Goal: Information Seeking & Learning: Find specific fact

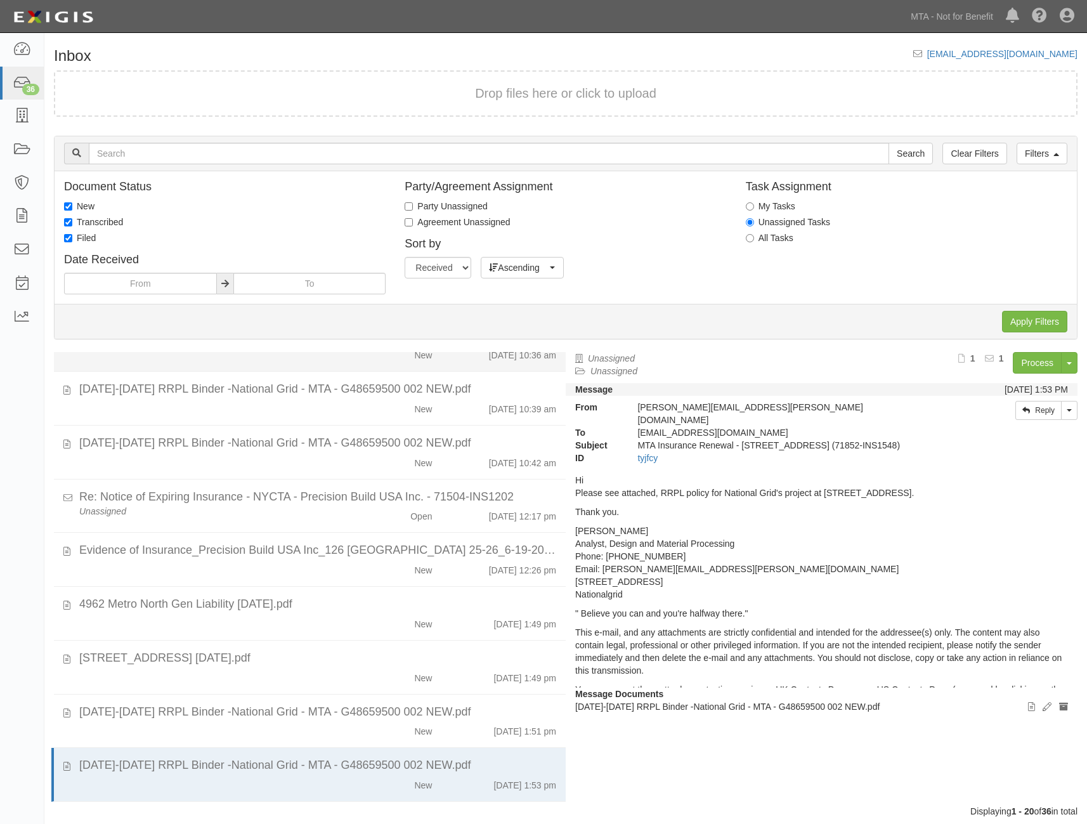
scroll to position [627, 0]
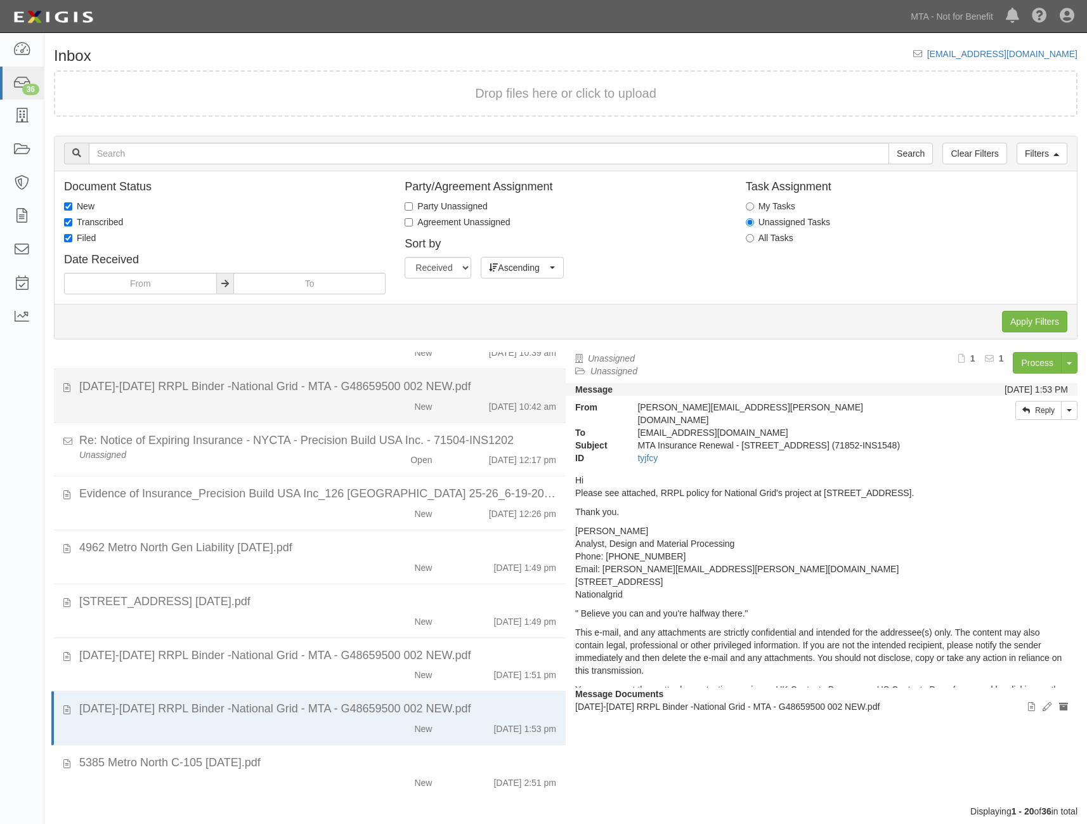
click at [244, 384] on div "2025-2026 RRPL Binder -National Grid - MTA - G48659500 002 NEW.pdf" at bounding box center [317, 387] width 477 height 16
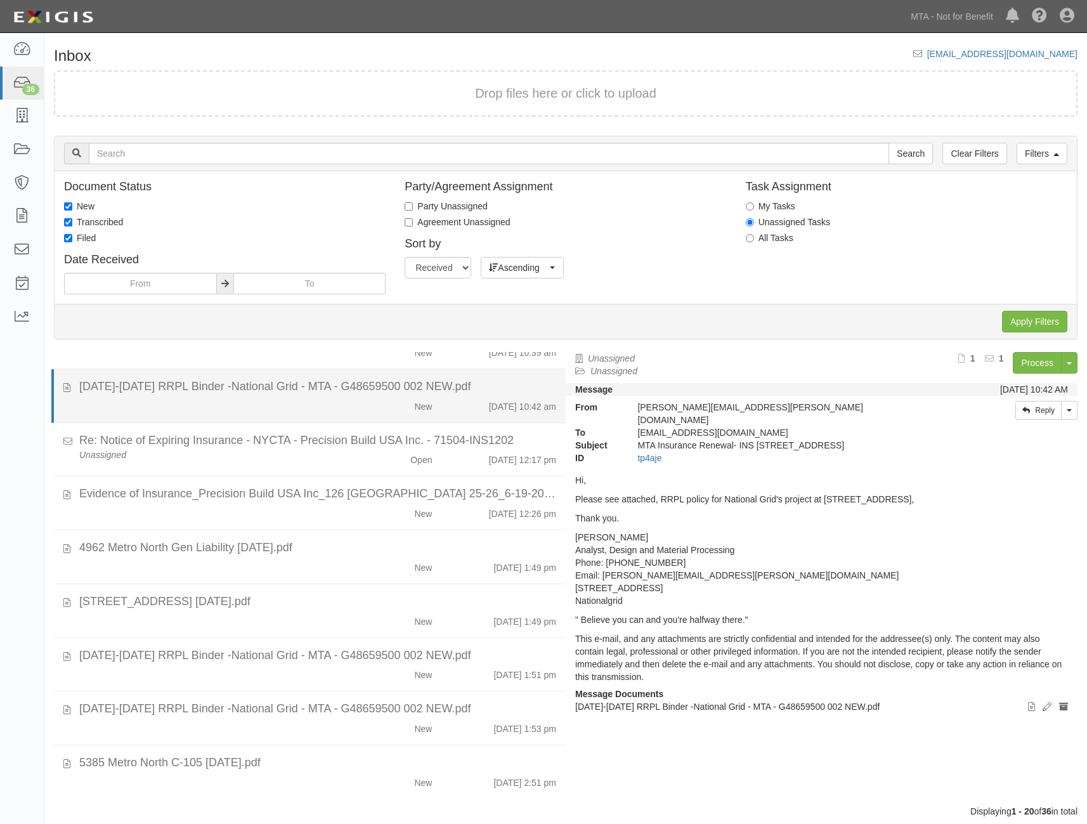
click at [128, 401] on div "New 7/28/25 10:42 am" at bounding box center [318, 404] width 496 height 18
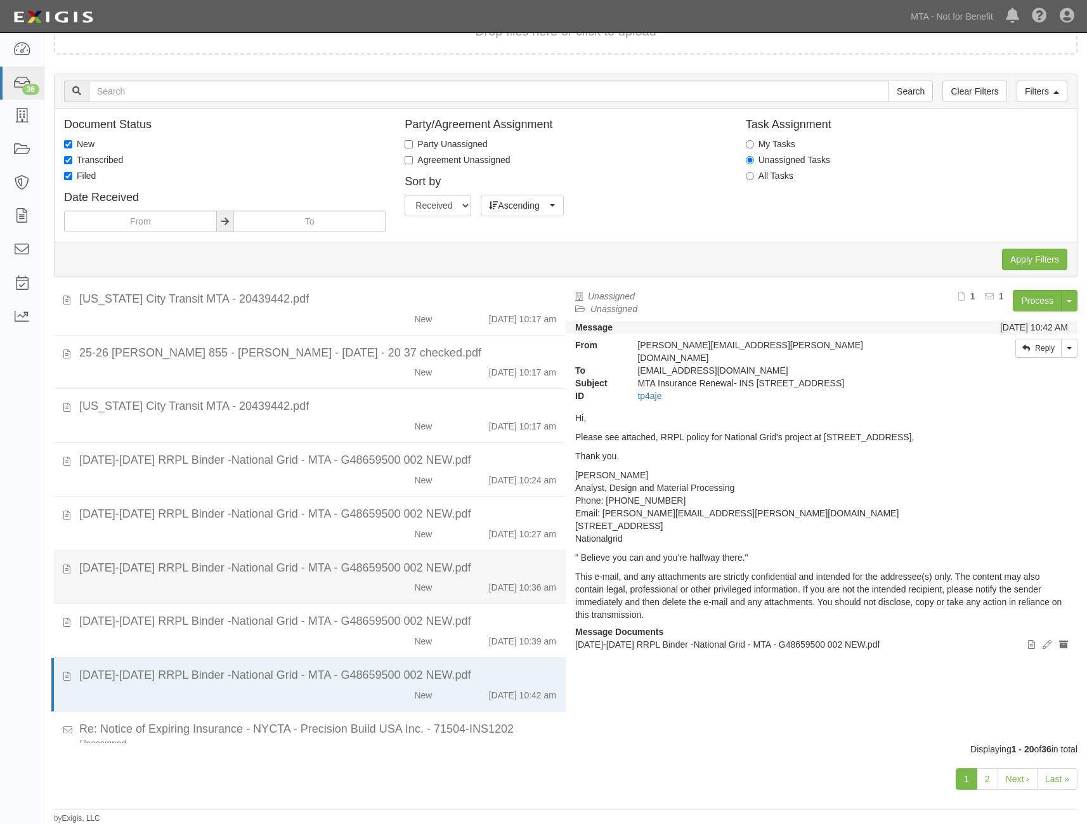
scroll to position [0, 0]
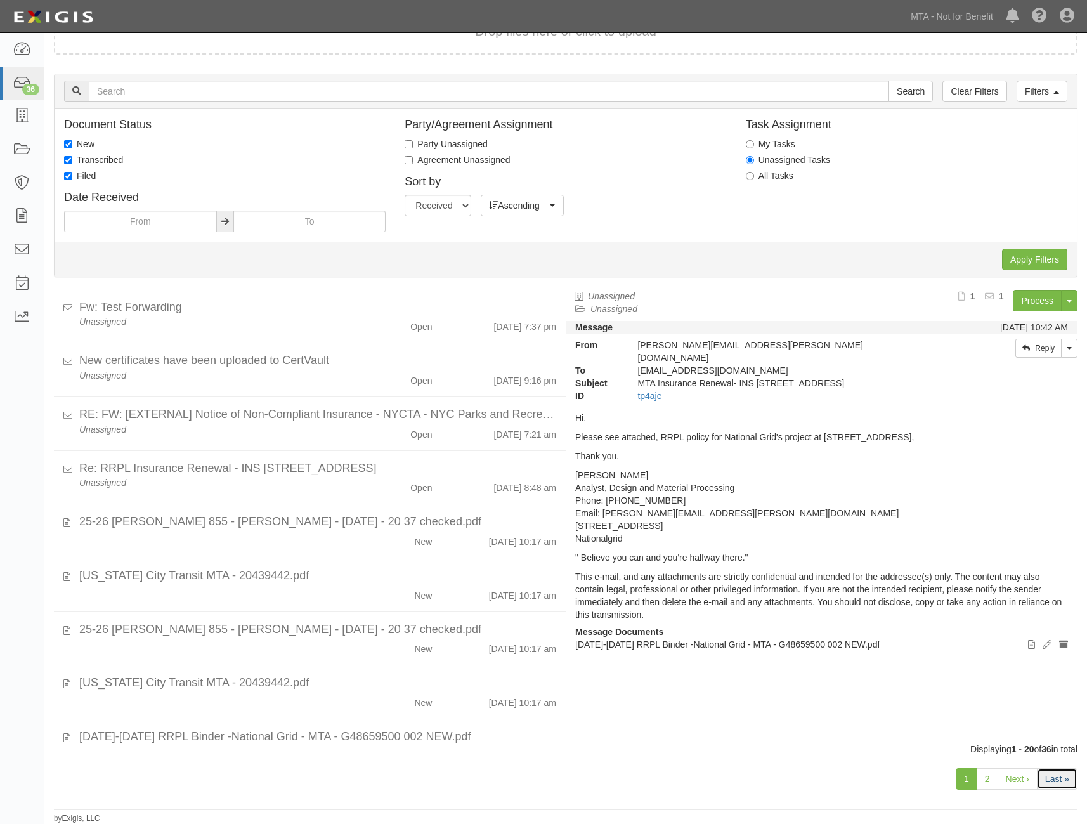
click at [1051, 778] on link "Last »" at bounding box center [1057, 779] width 41 height 22
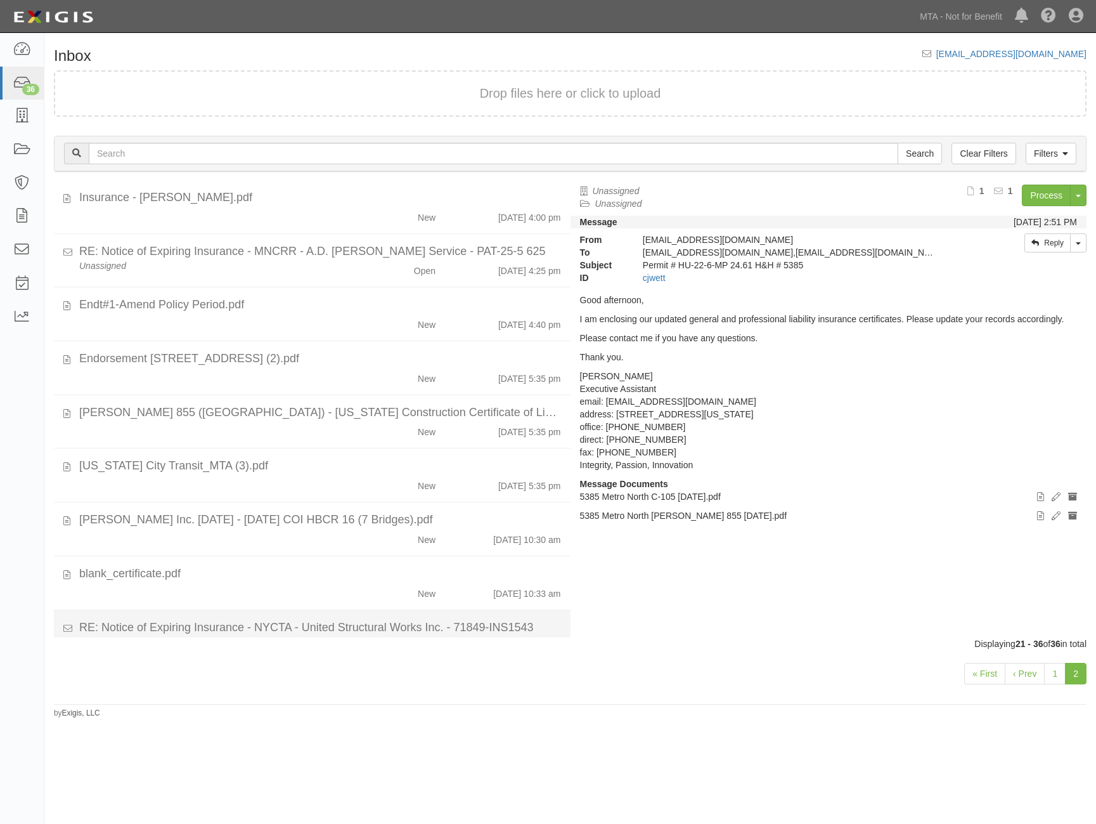
scroll to position [412, 0]
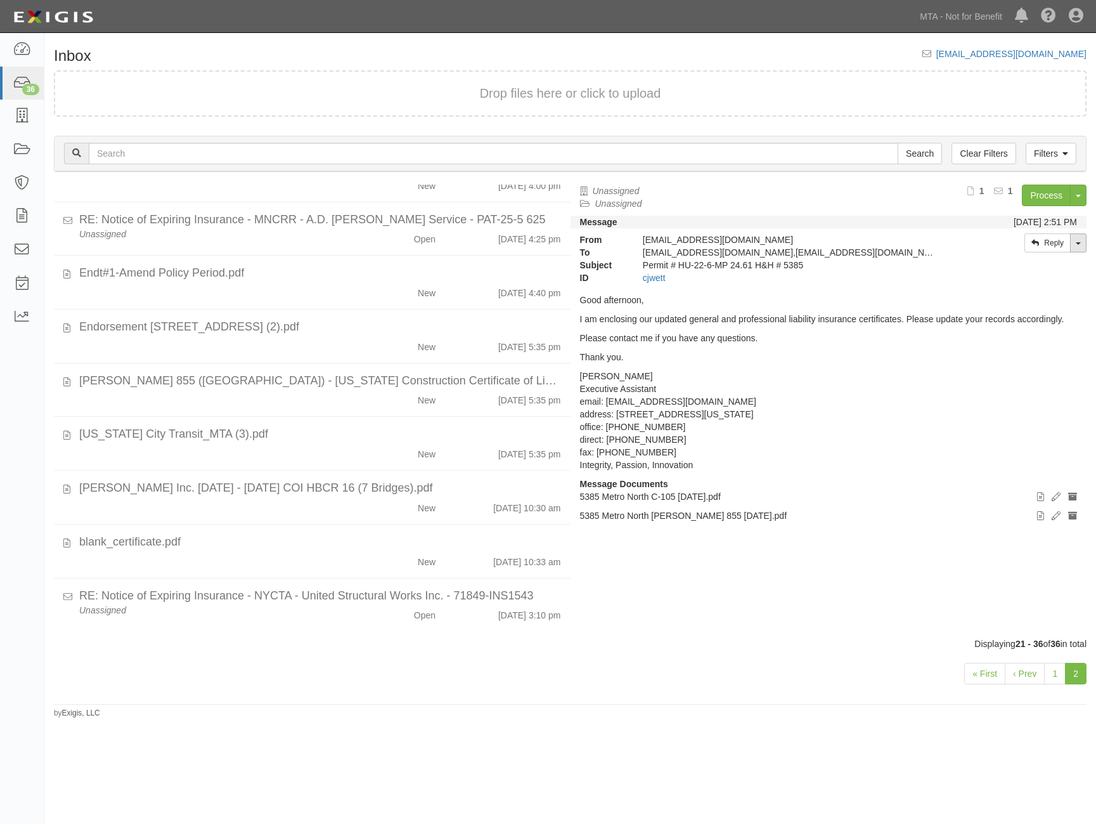
click at [1081, 242] on span at bounding box center [1078, 243] width 5 height 3
click at [1056, 669] on link "1" at bounding box center [1055, 674] width 22 height 22
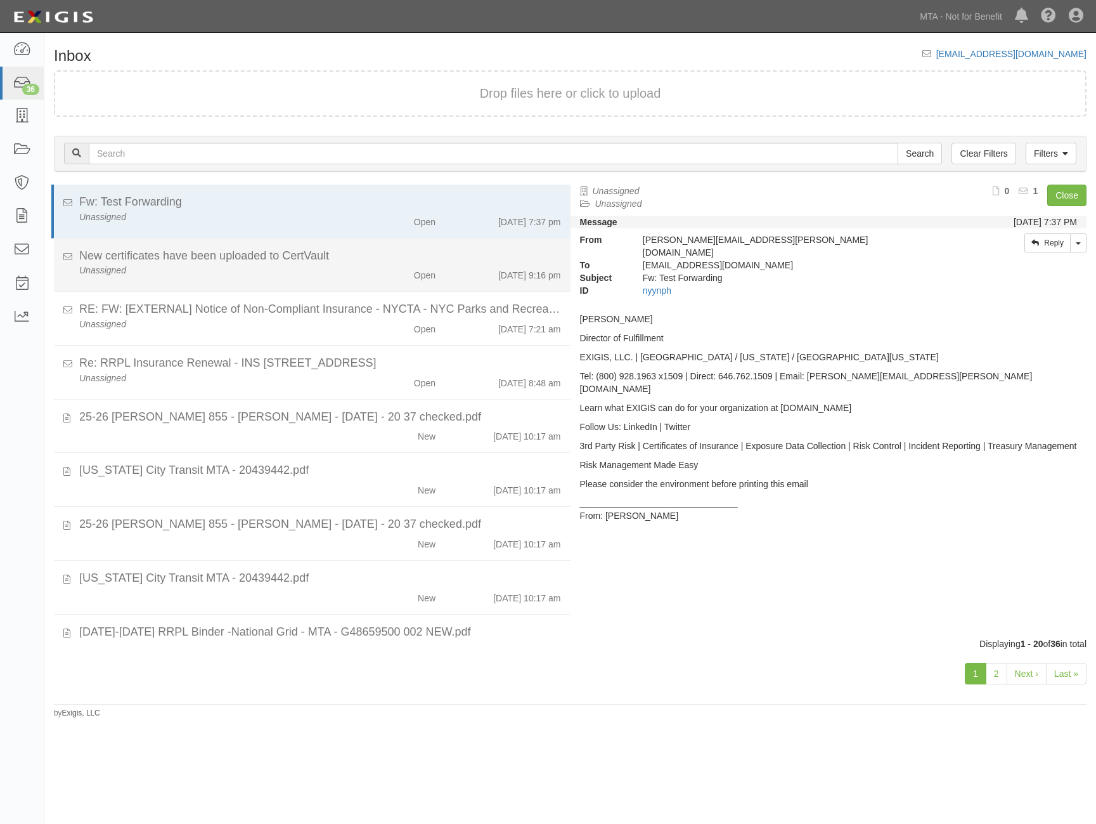
click at [115, 261] on div "New certificates have been uploaded to CertVault" at bounding box center [320, 256] width 482 height 16
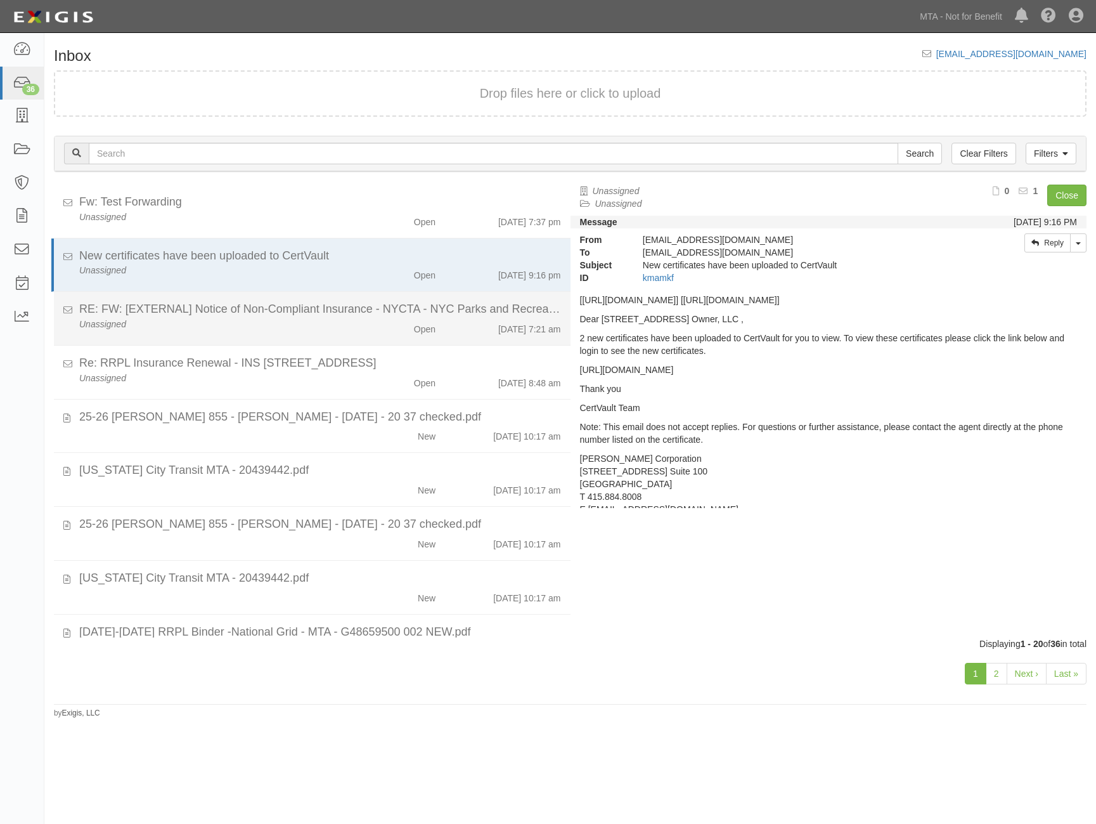
click at [124, 317] on div "RE: FW: [EXTERNAL] Notice of Non-Compliant Insurance - NYCTA - NYC Parks and Re…" at bounding box center [320, 309] width 482 height 16
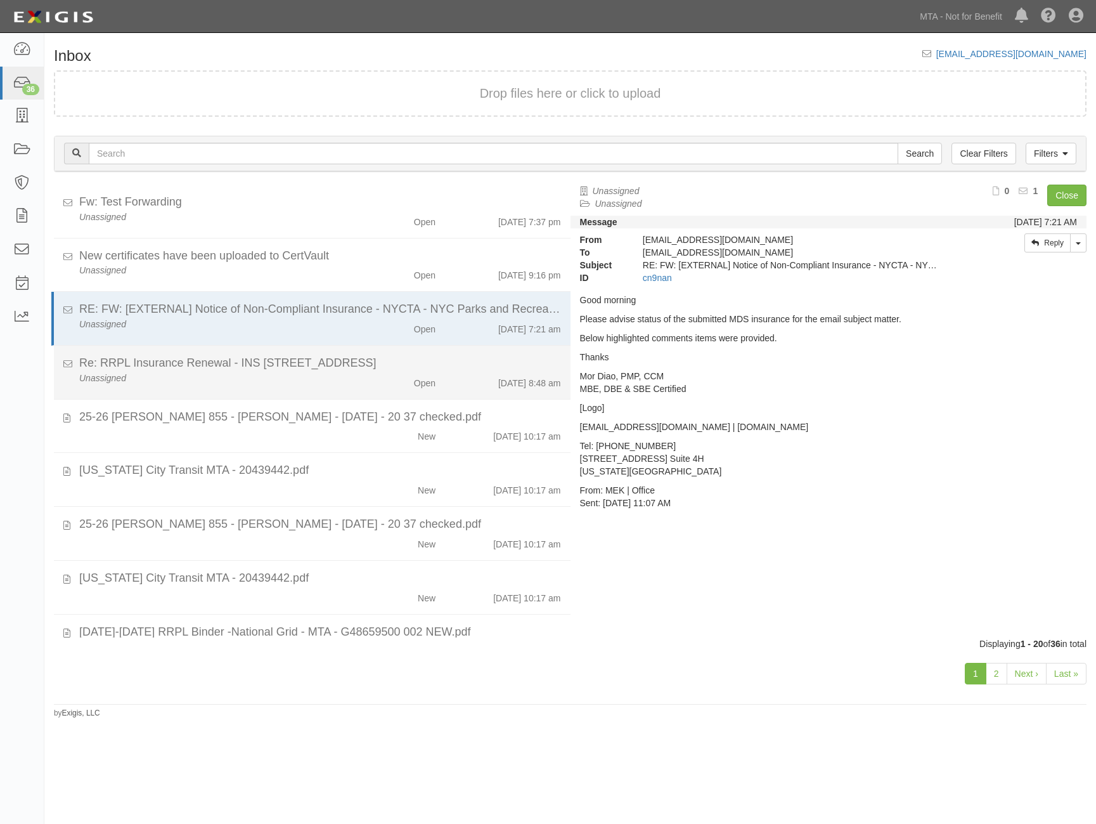
click at [149, 388] on div "Unassigned Open 7/28/25 8:48 am" at bounding box center [320, 381] width 501 height 18
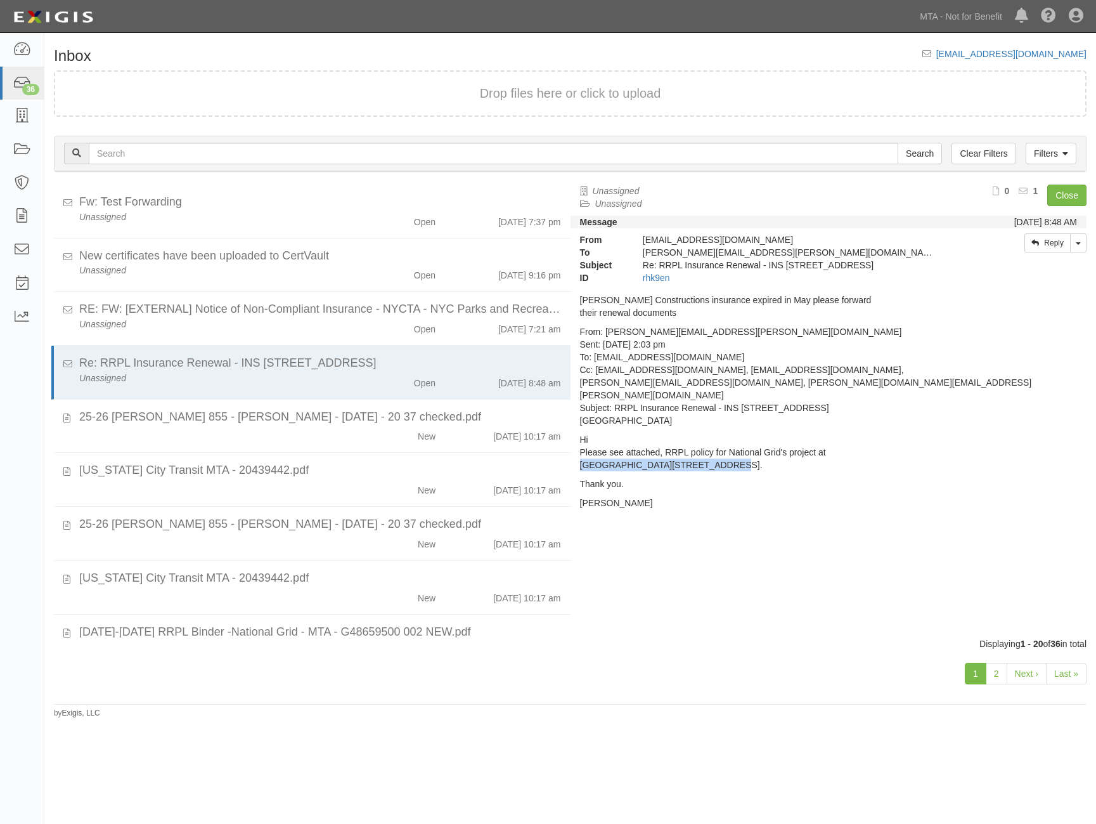
drag, startPoint x: 581, startPoint y: 453, endPoint x: 706, endPoint y: 450, distance: 125.6
click at [706, 450] on p "Hi Please see attached, RRPL policy for National Grid's project at Bay Ridge Av…" at bounding box center [829, 452] width 498 height 38
copy p "Bay Ridge Ave, 3rd Ave, 4th Ave"
drag, startPoint x: 613, startPoint y: 392, endPoint x: 856, endPoint y: 408, distance: 243.4
click at [856, 408] on p "From: Amarjeet.Singh@nationalgrid.com Sent: July 25, 2025 at 2:03 pm To: agreem…" at bounding box center [829, 375] width 498 height 101
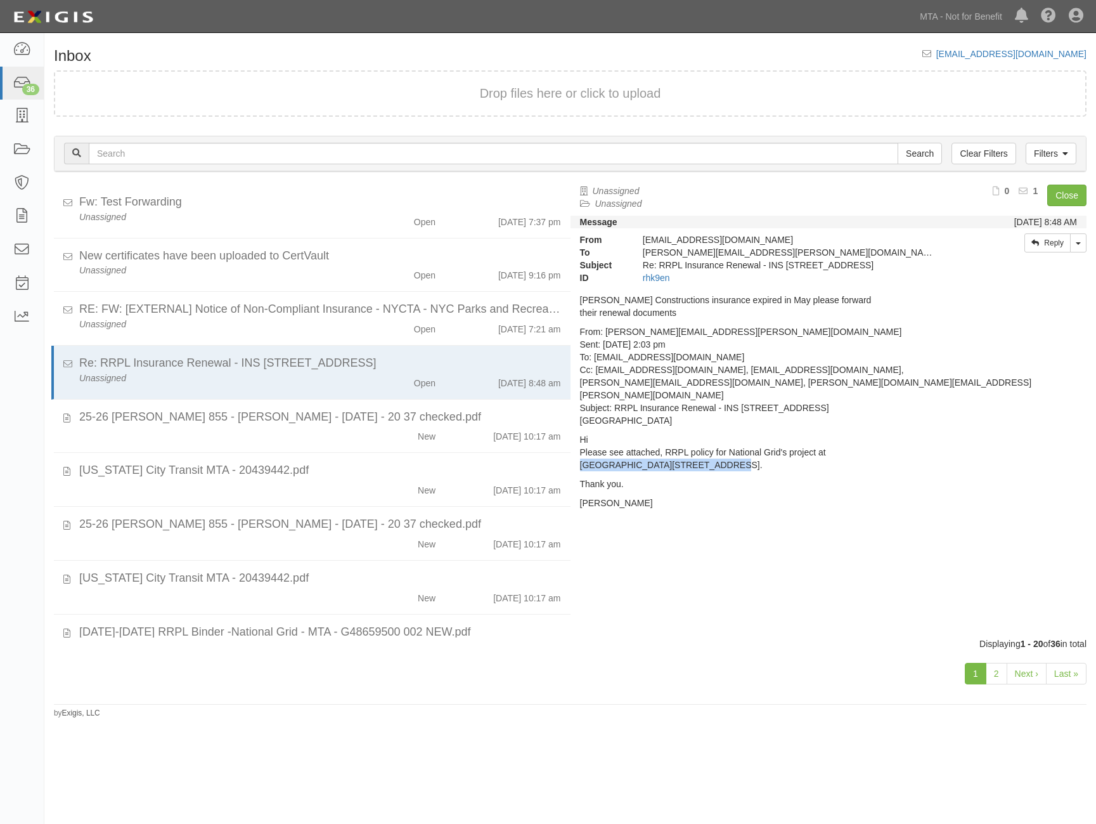
copy p "RRPL Insurance Renewal - INS 1078 - Bay Ridge Ave, 3rd Ave, 4th Ave, Brooklyn, …"
click at [14, 112] on icon at bounding box center [22, 116] width 18 height 15
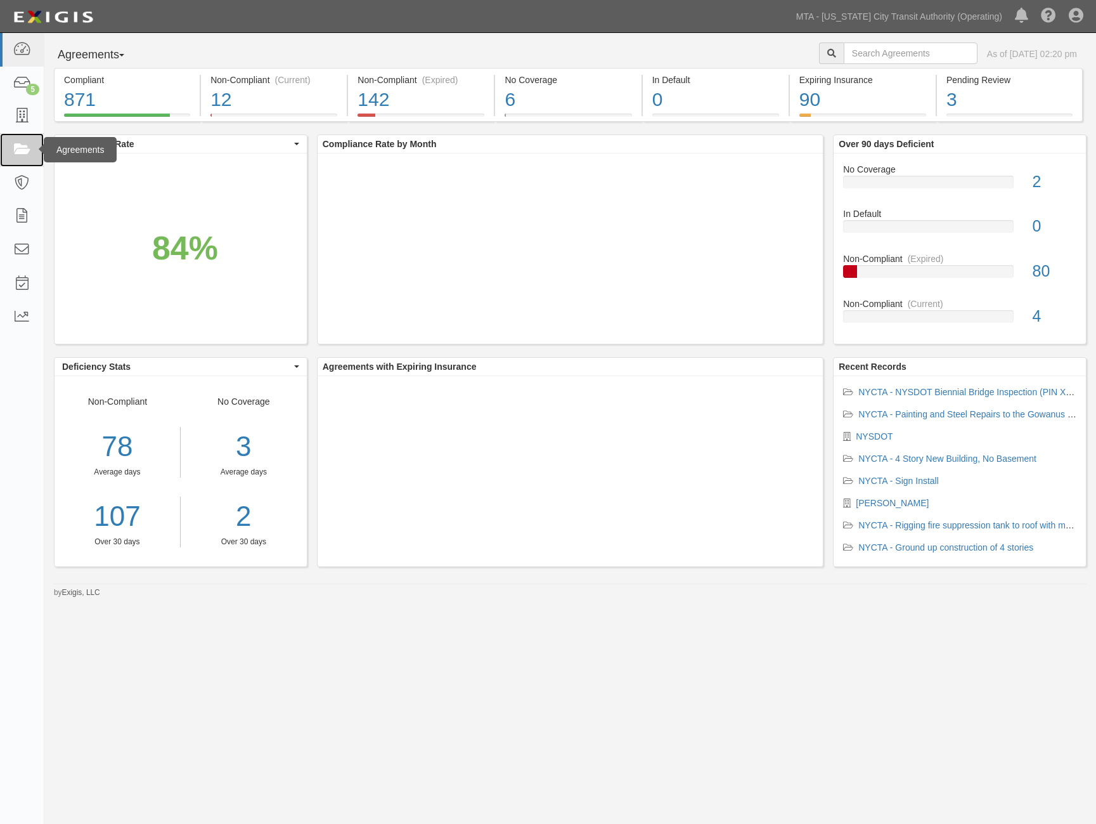
click at [23, 150] on icon at bounding box center [22, 150] width 18 height 15
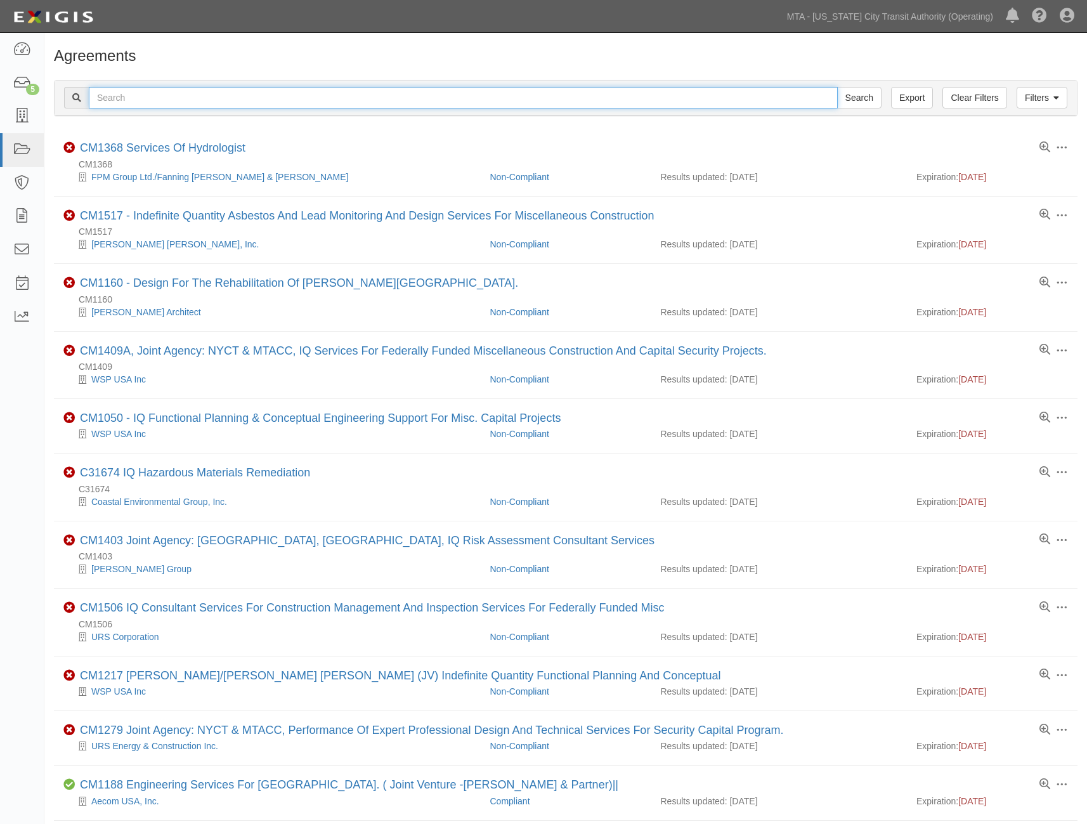
click at [190, 91] on input "text" at bounding box center [463, 98] width 749 height 22
paste input "Bay Ridge Ave, 3rd Ave, 4th Ave"
type input "Bay Ridge Ave, 3rd Ave, 4th Ave"
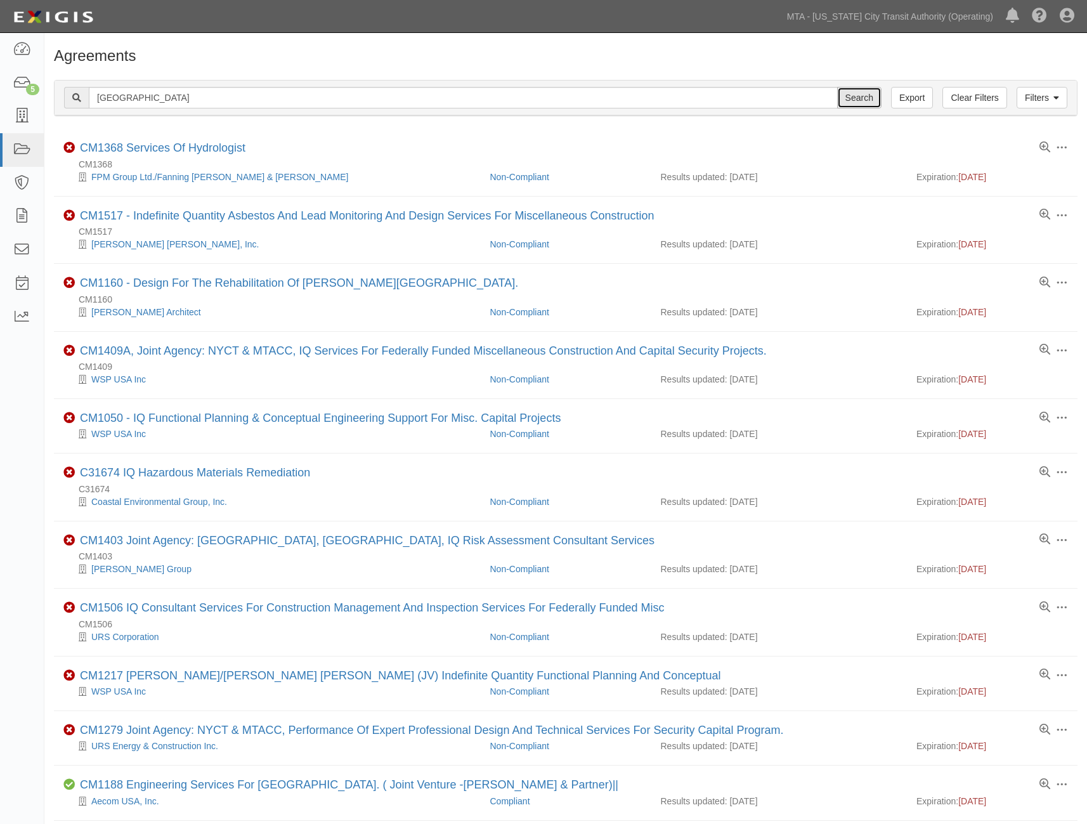
click at [854, 99] on input "Search" at bounding box center [859, 98] width 44 height 22
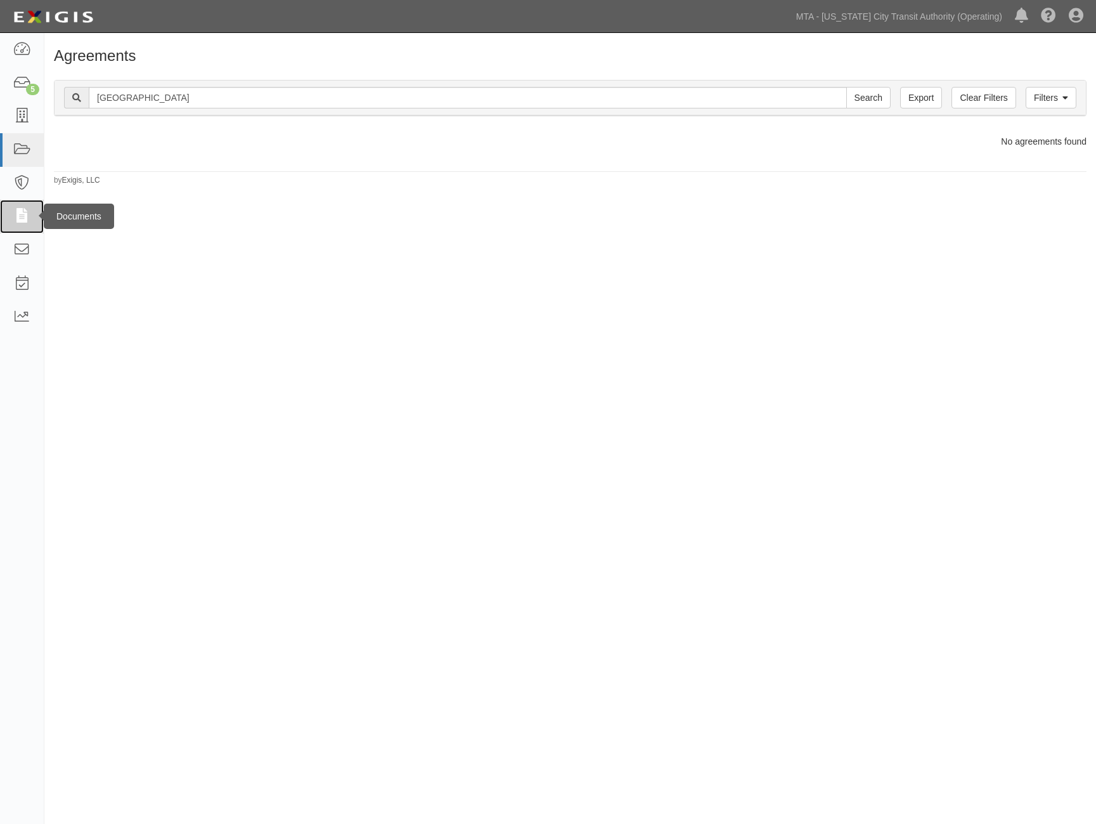
click at [20, 223] on icon at bounding box center [22, 216] width 18 height 15
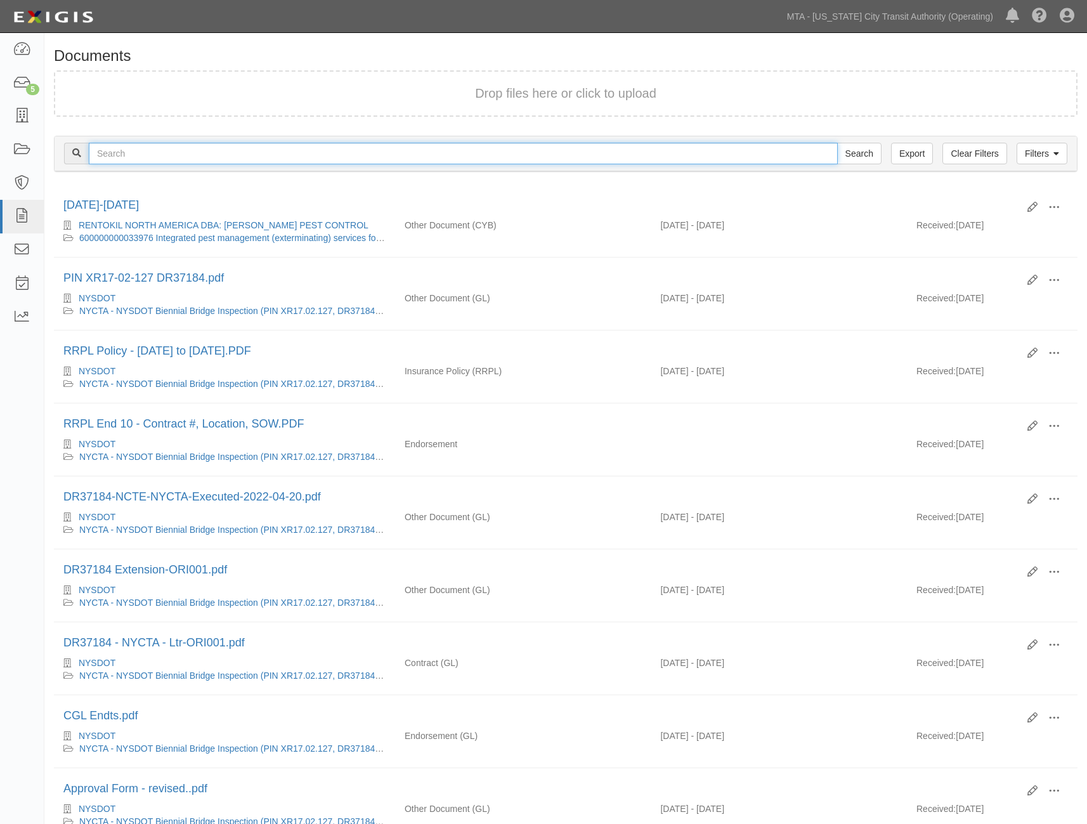
click at [126, 154] on input "text" at bounding box center [463, 154] width 749 height 22
paste input "Bay Ridge Ave, 3rd Ave, 4th Ave"
type input "Bay Ridge Ave, 3rd Ave, 4th Ave"
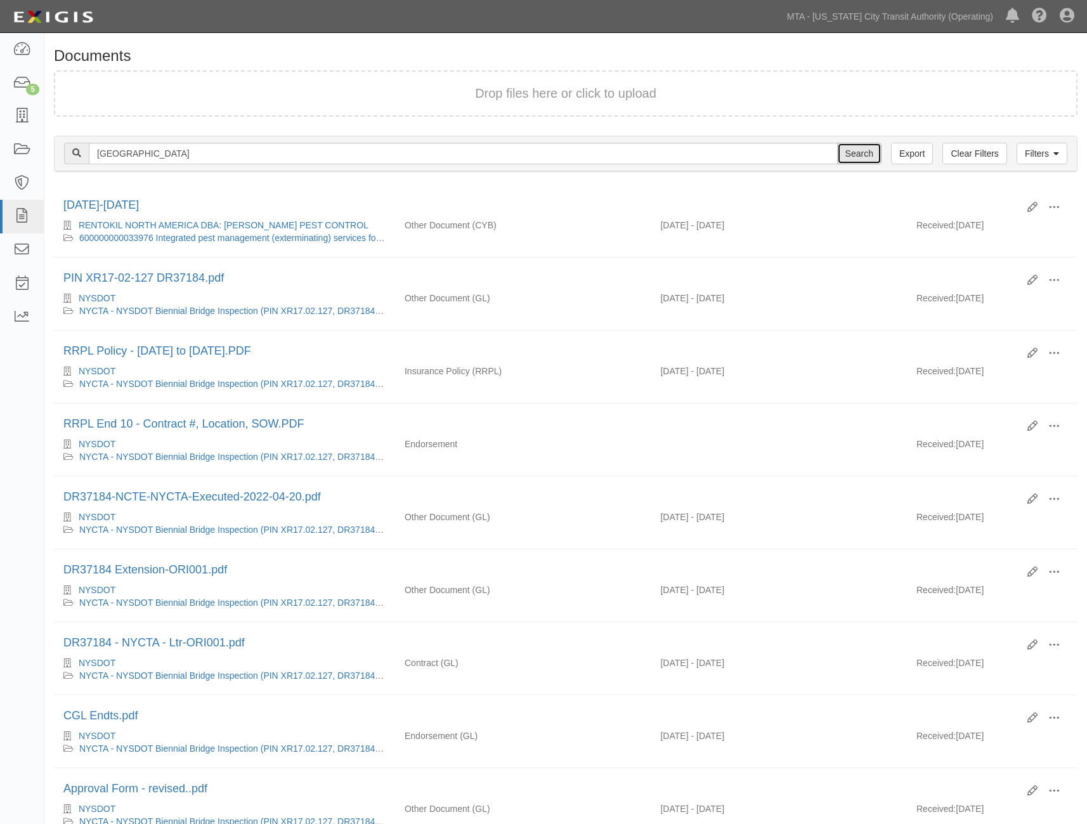
click at [871, 155] on input "Search" at bounding box center [859, 154] width 44 height 22
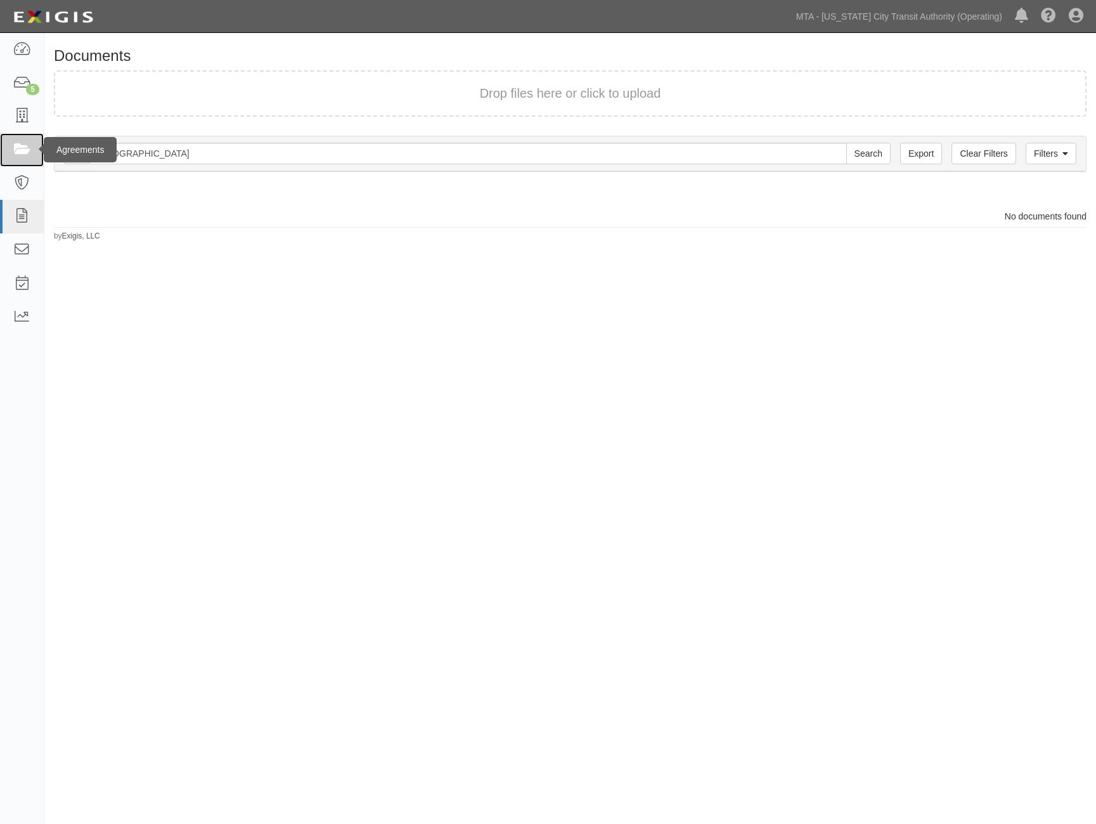
click at [23, 153] on icon at bounding box center [22, 150] width 18 height 15
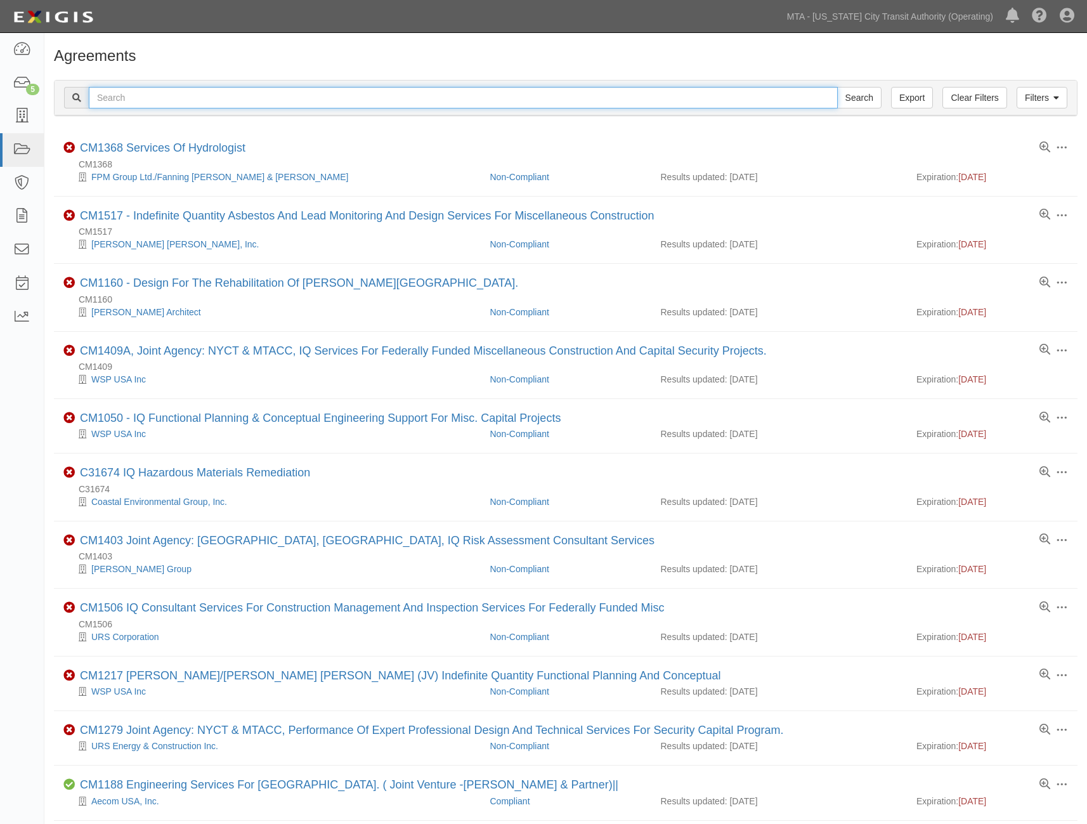
click at [156, 94] on input "text" at bounding box center [463, 98] width 749 height 22
type input "INS -1078"
click at [837, 87] on input "Search" at bounding box center [859, 98] width 44 height 22
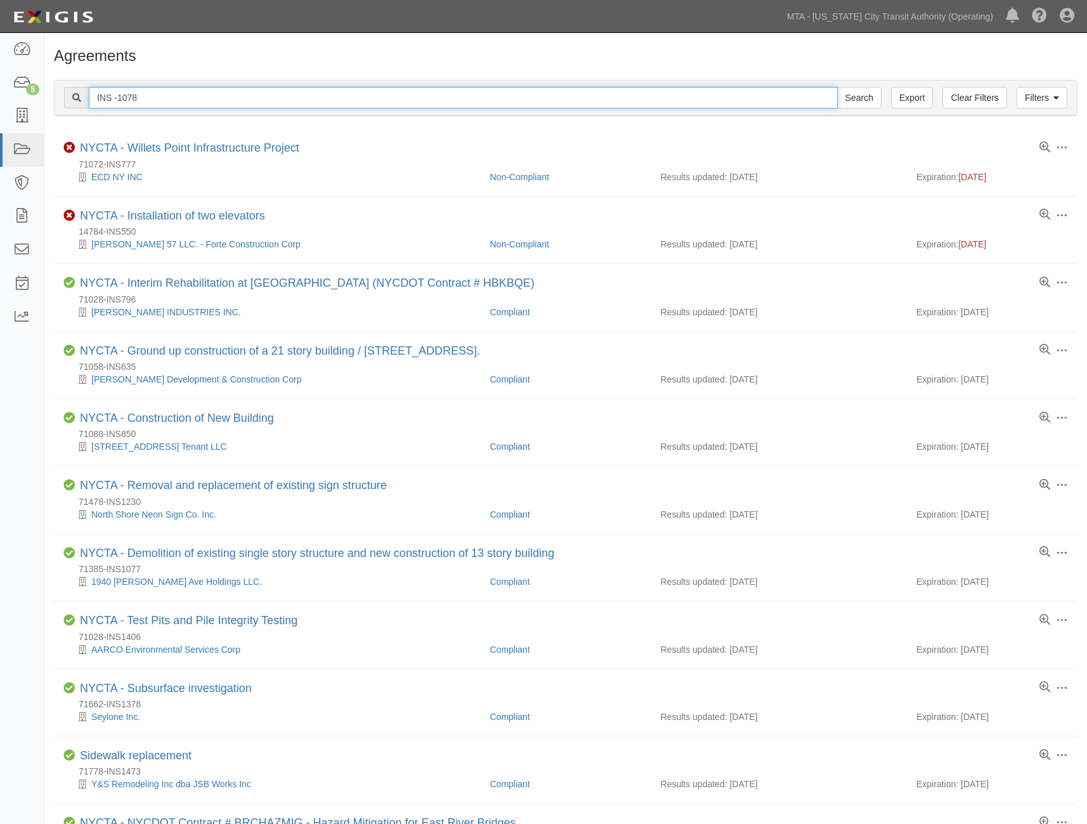
click at [198, 93] on input "INS -1078" at bounding box center [463, 98] width 749 height 22
type input "INS-1078"
click at [837, 87] on input "Search" at bounding box center [859, 98] width 44 height 22
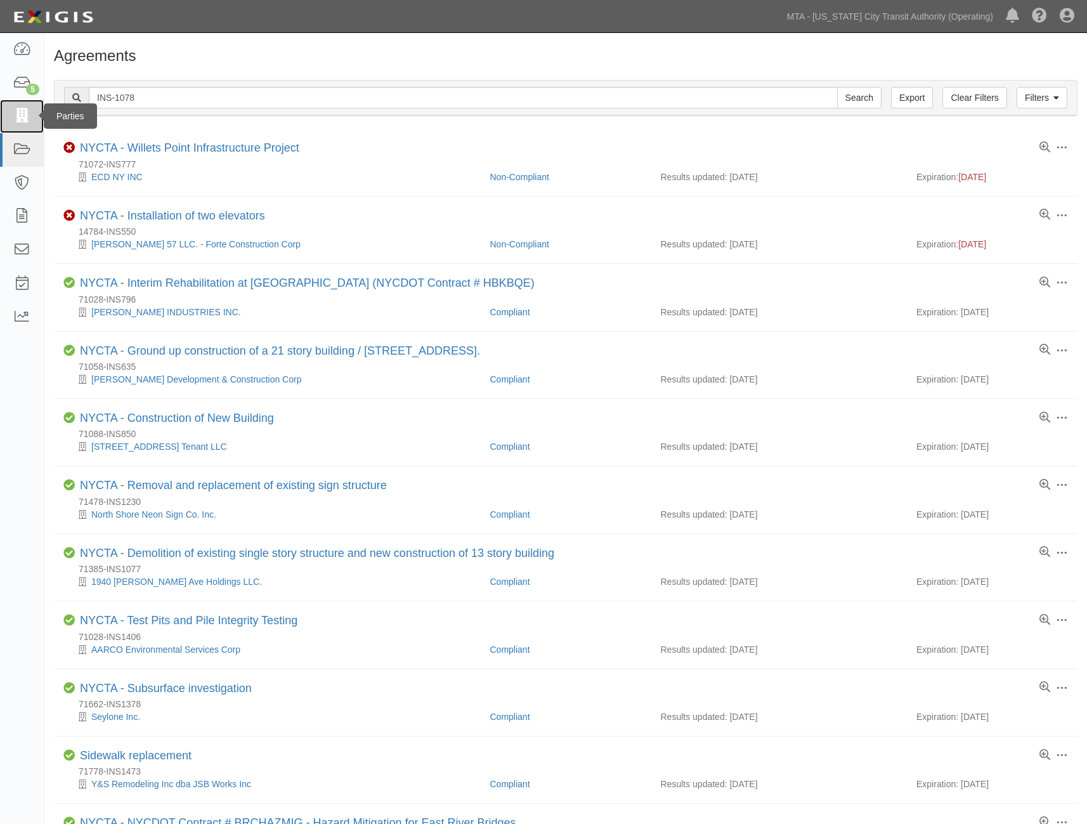
click at [17, 117] on icon at bounding box center [22, 116] width 18 height 15
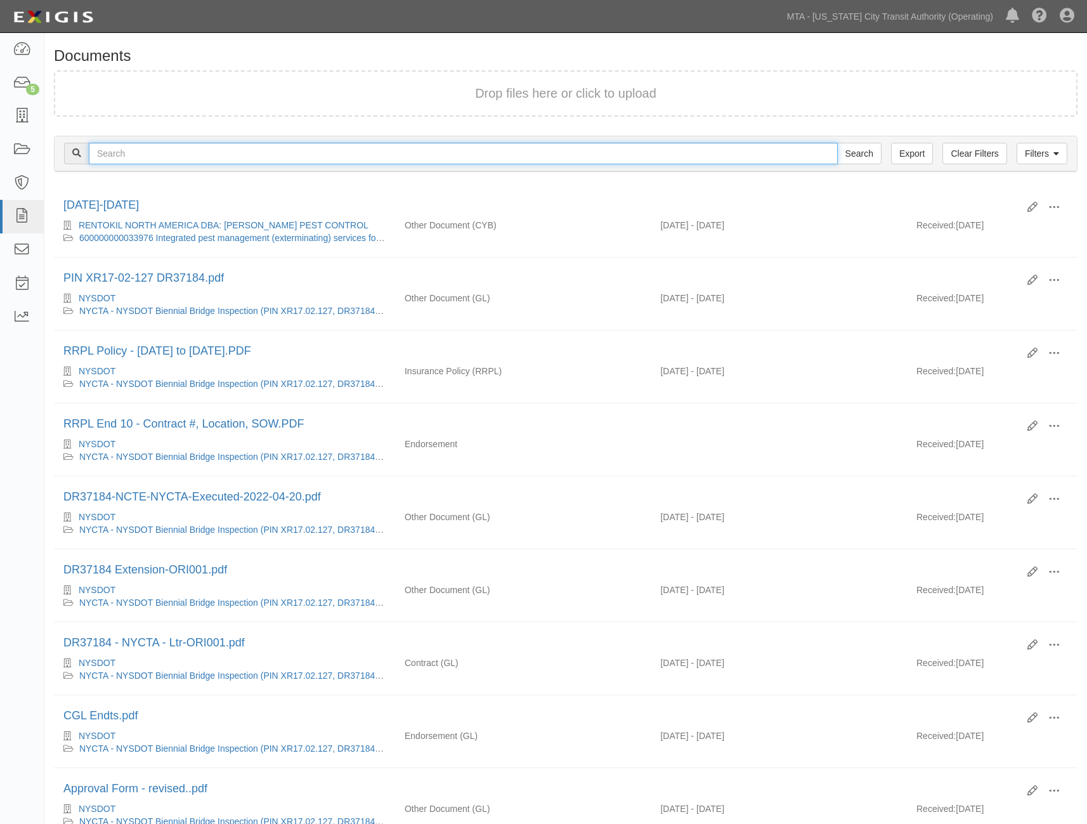
click at [113, 148] on input "text" at bounding box center [463, 154] width 749 height 22
type input "INS-1078"
click at [837, 143] on input "Search" at bounding box center [859, 154] width 44 height 22
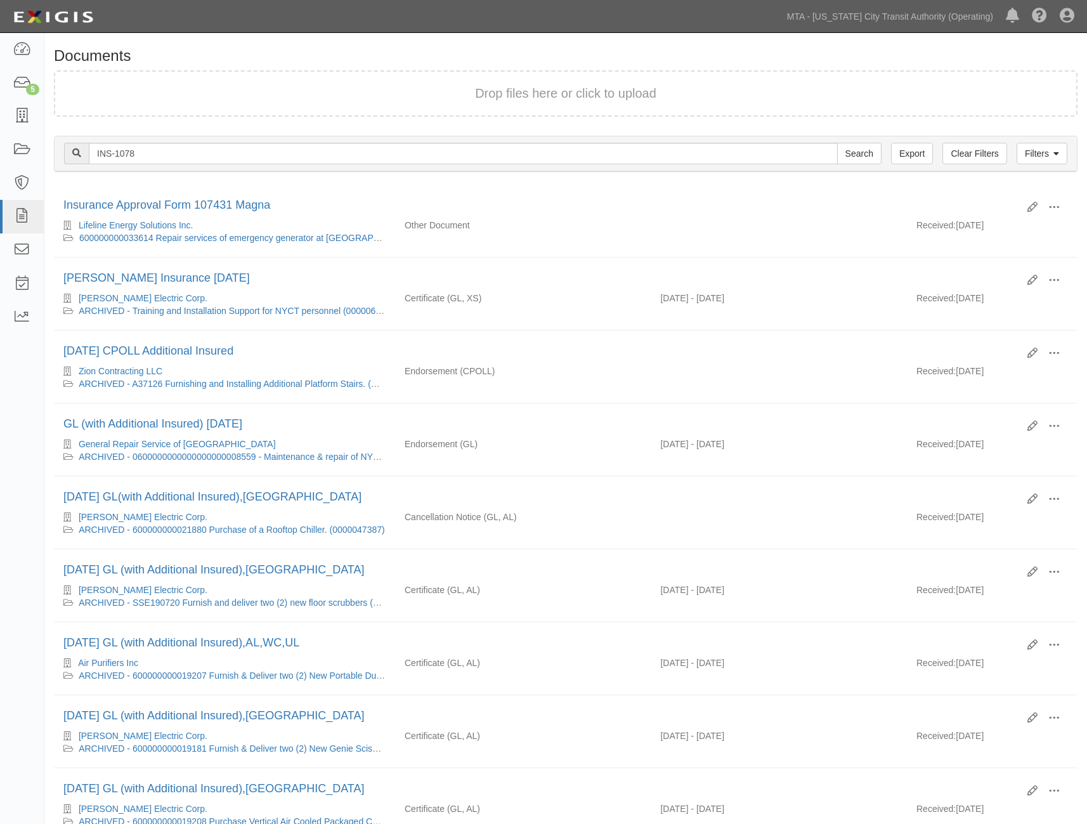
click at [861, 146] on input "Search" at bounding box center [859, 154] width 44 height 22
click at [18, 252] on icon at bounding box center [22, 250] width 18 height 15
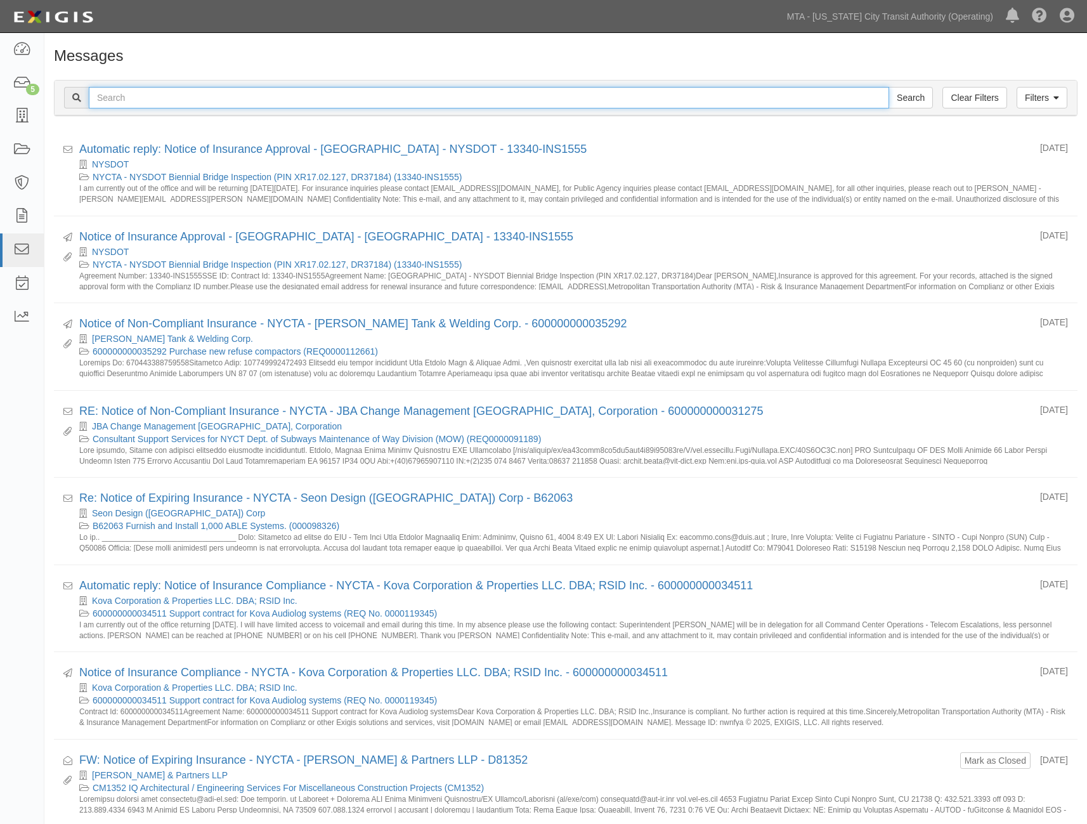
click at [138, 96] on input "text" at bounding box center [489, 98] width 800 height 22
click at [283, 96] on input "text" at bounding box center [489, 98] width 800 height 22
paste input "RRPL Insurance Renewal - INS 1078 - Bay Ridge Ave, 3rd Ave, 4th Ave, Brooklyn, …"
type input "RRPL Insurance Renewal - INS 1078 - Bay Ridge Ave, 3rd Ave, 4th Ave, Brooklyn, …"
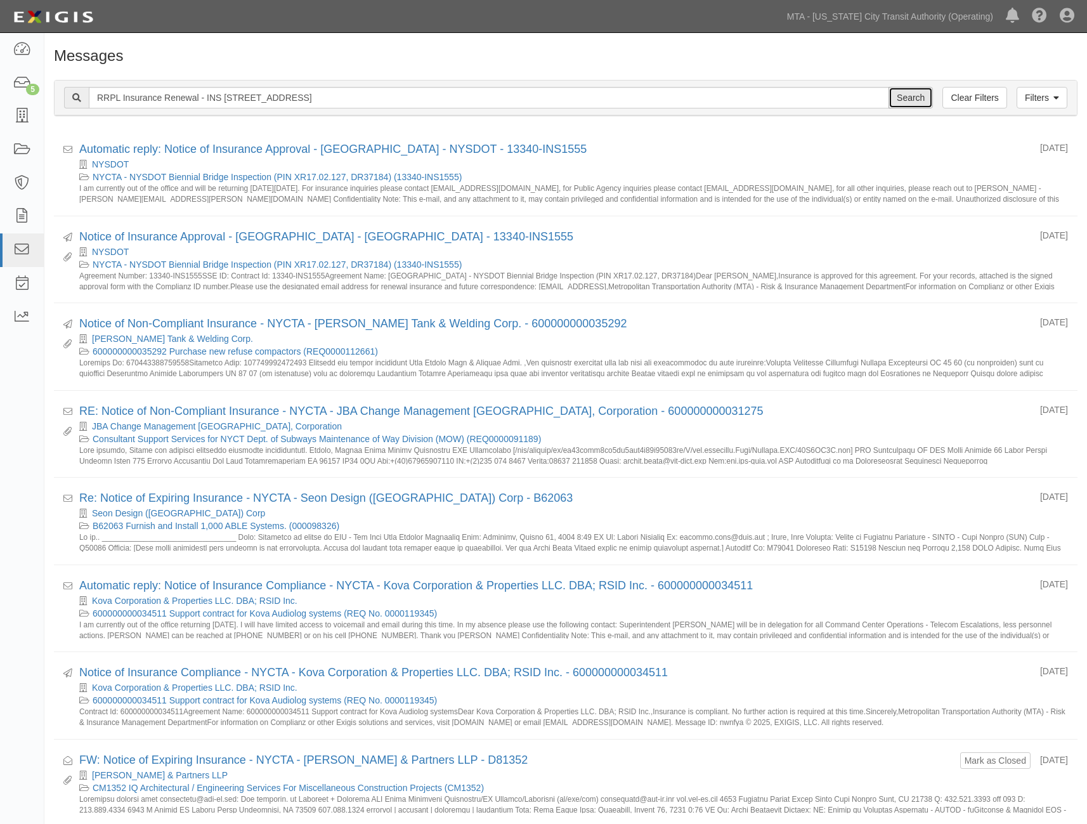
click at [914, 95] on input "Search" at bounding box center [910, 98] width 44 height 22
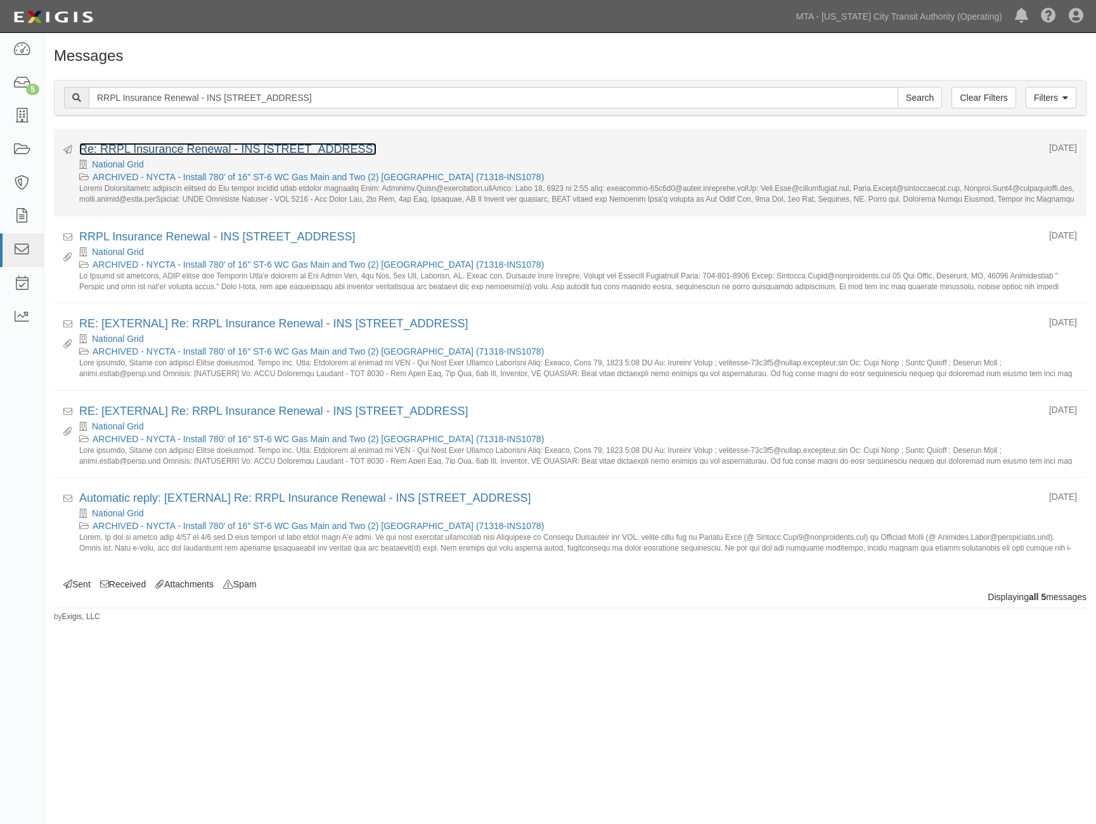
click at [136, 150] on link "Re: RRPL Insurance Renewal - INS [STREET_ADDRESS]" at bounding box center [227, 149] width 297 height 13
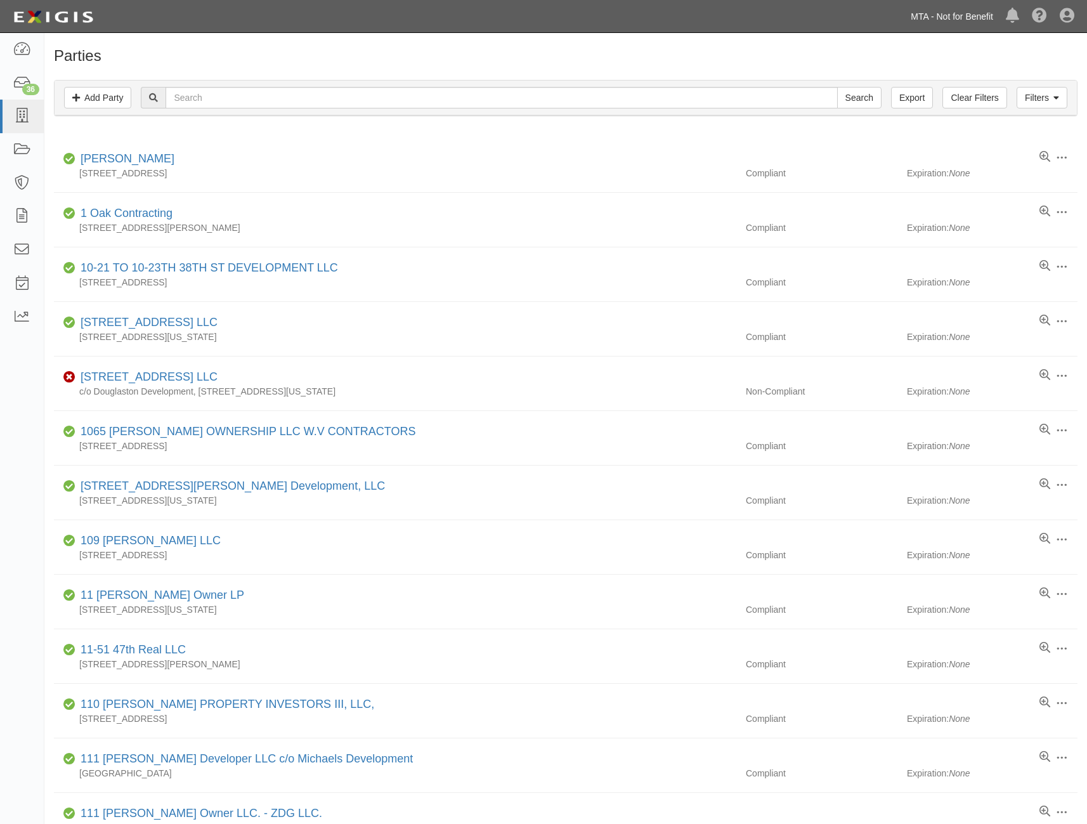
click at [984, 17] on link "MTA - Not for Benefit" at bounding box center [951, 16] width 95 height 25
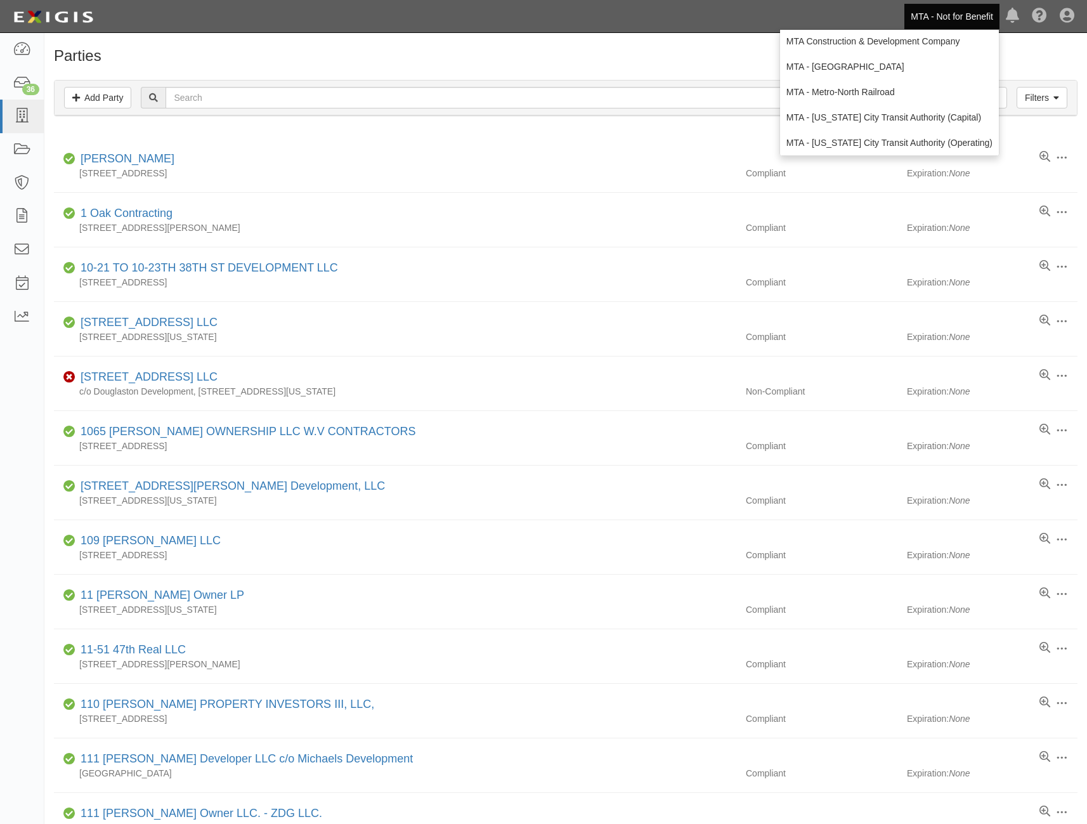
scroll to position [84, 0]
click at [938, 108] on link "MTA - [US_STATE] City Transit Authority (Operating)" at bounding box center [889, 113] width 219 height 25
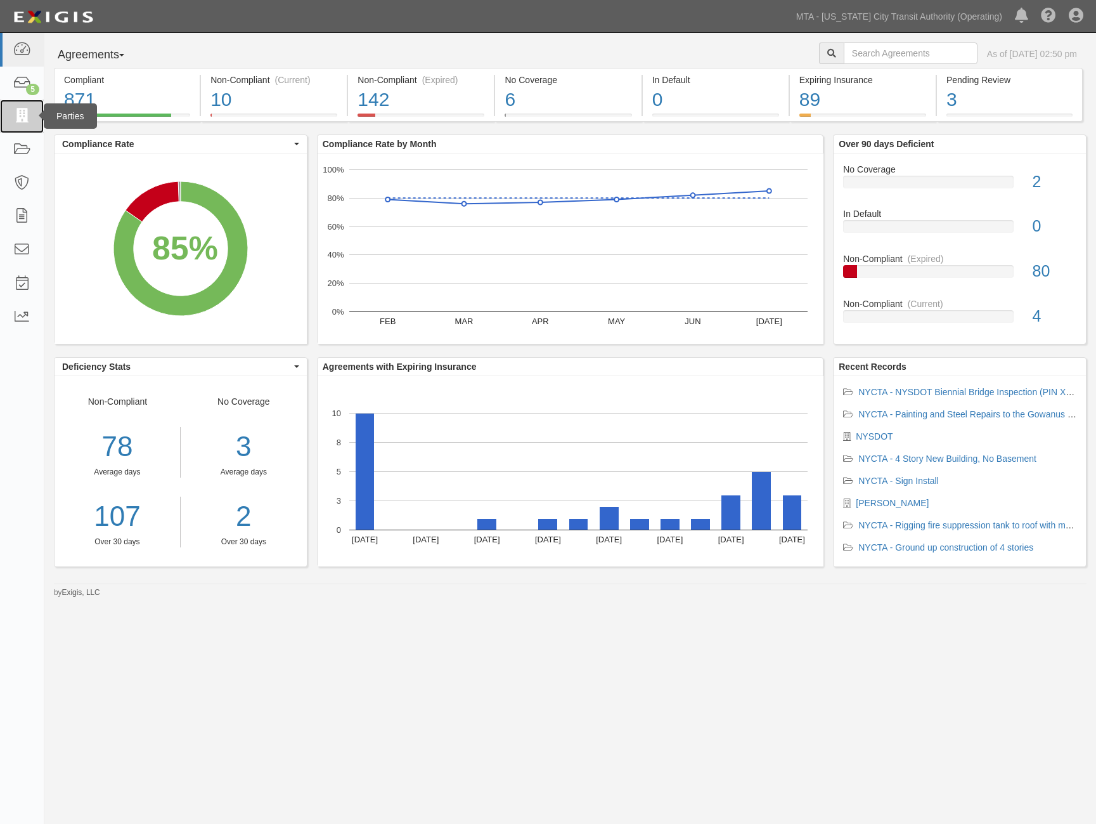
click at [21, 113] on icon at bounding box center [22, 116] width 18 height 15
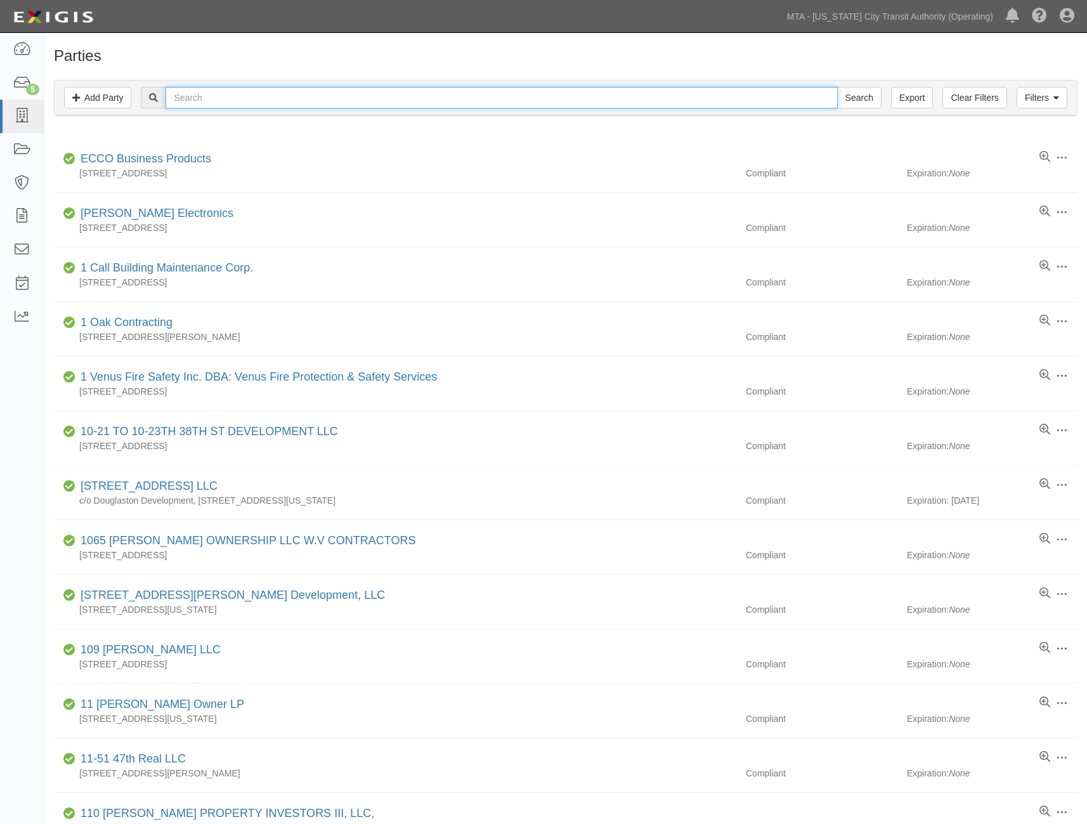
click at [207, 98] on input "text" at bounding box center [502, 98] width 672 height 22
type input "126 [GEOGRAPHIC_DATA]"
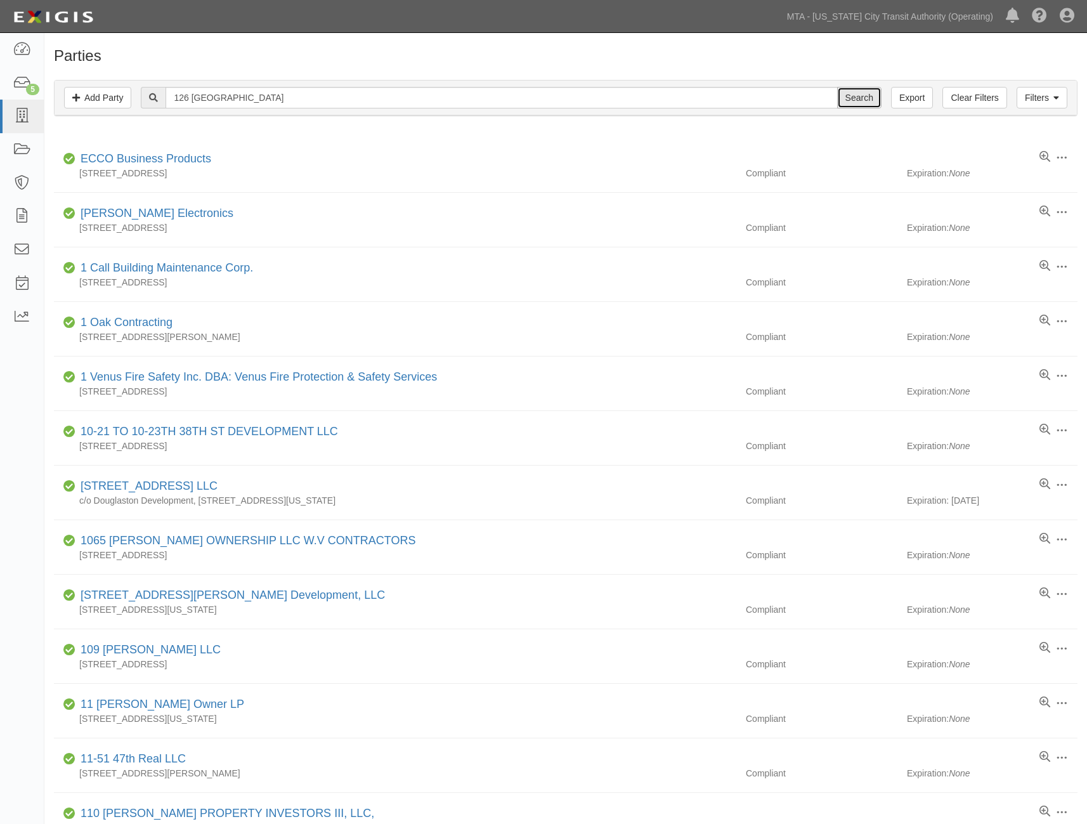
click at [853, 101] on input "Search" at bounding box center [859, 98] width 44 height 22
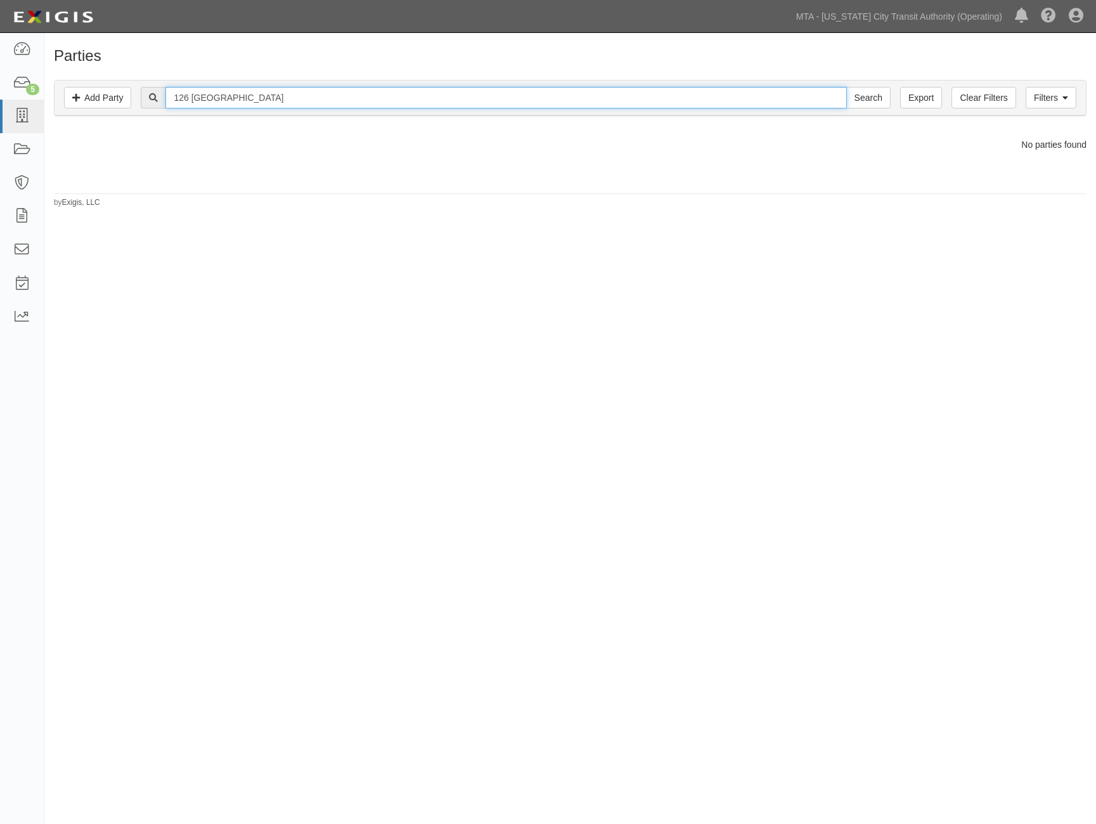
click at [297, 98] on input "126 Lafayette" at bounding box center [506, 98] width 681 height 22
type input "1"
click at [198, 92] on input "Lee" at bounding box center [506, 98] width 681 height 22
type input "Leeding builders"
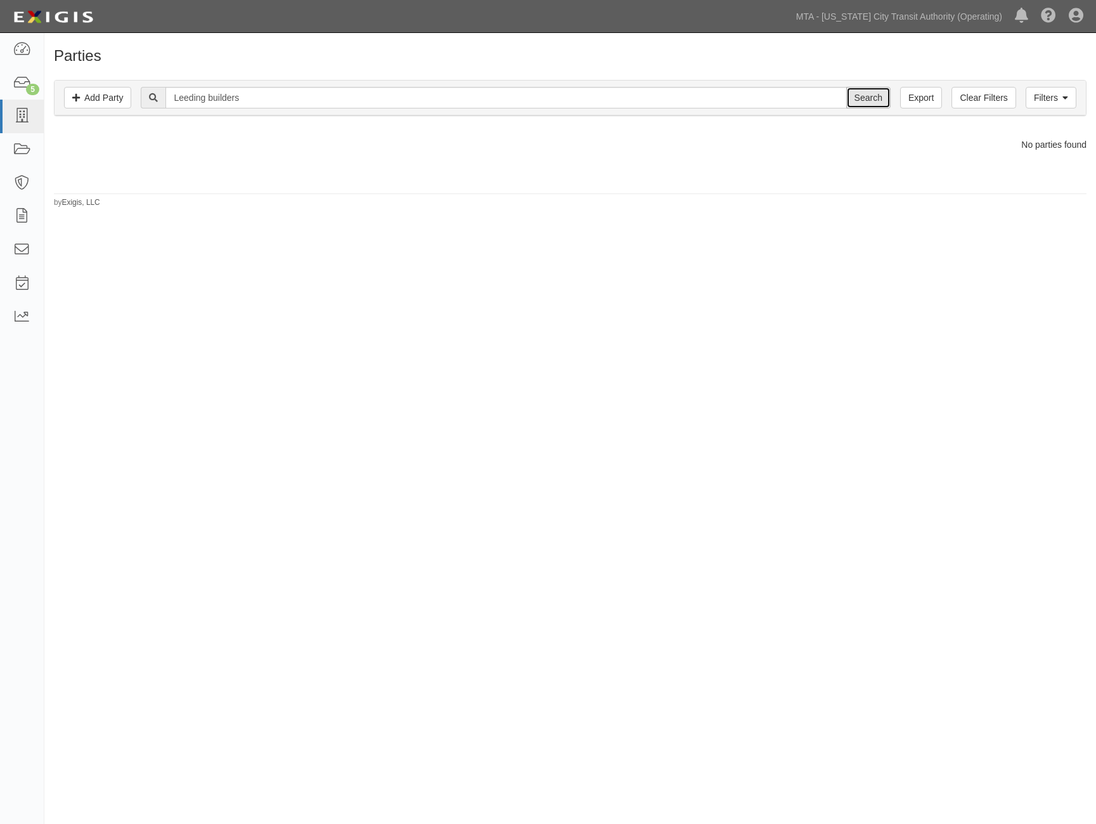
click at [874, 98] on input "Search" at bounding box center [869, 98] width 44 height 22
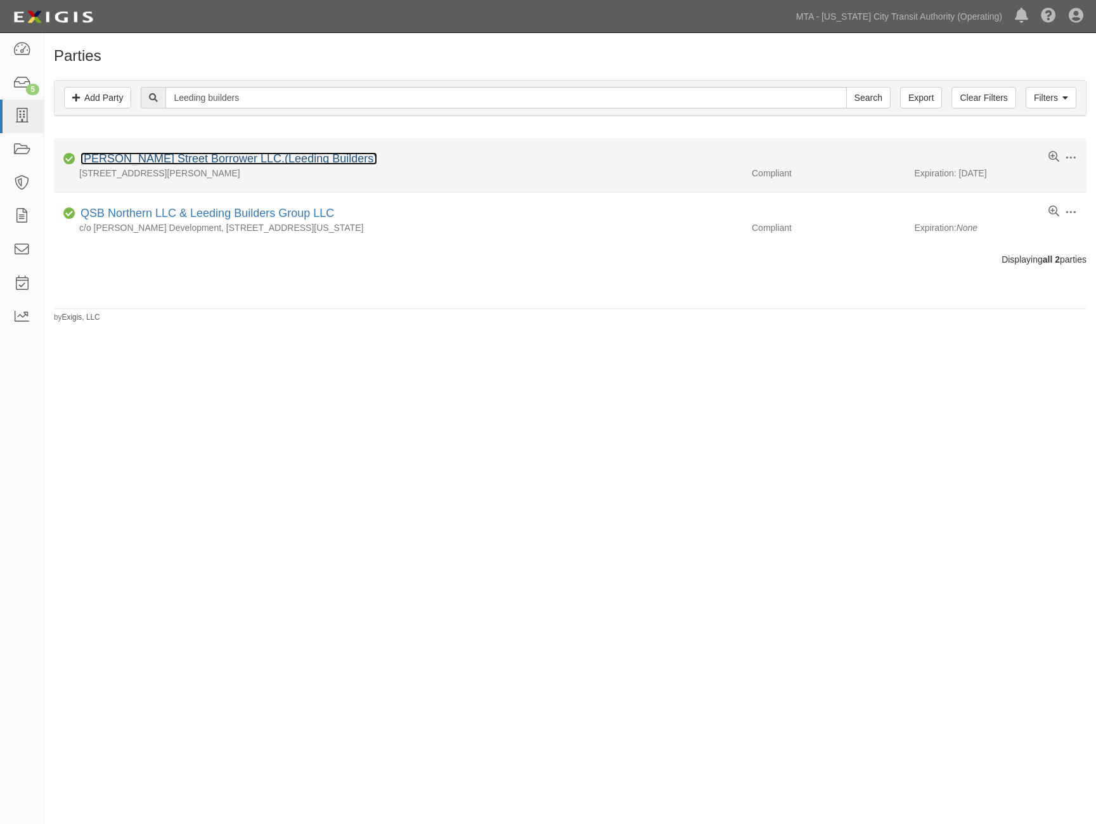
click at [137, 160] on link "[PERSON_NAME] Street Borrower LLC.(Leeding Builders)" at bounding box center [229, 158] width 297 height 13
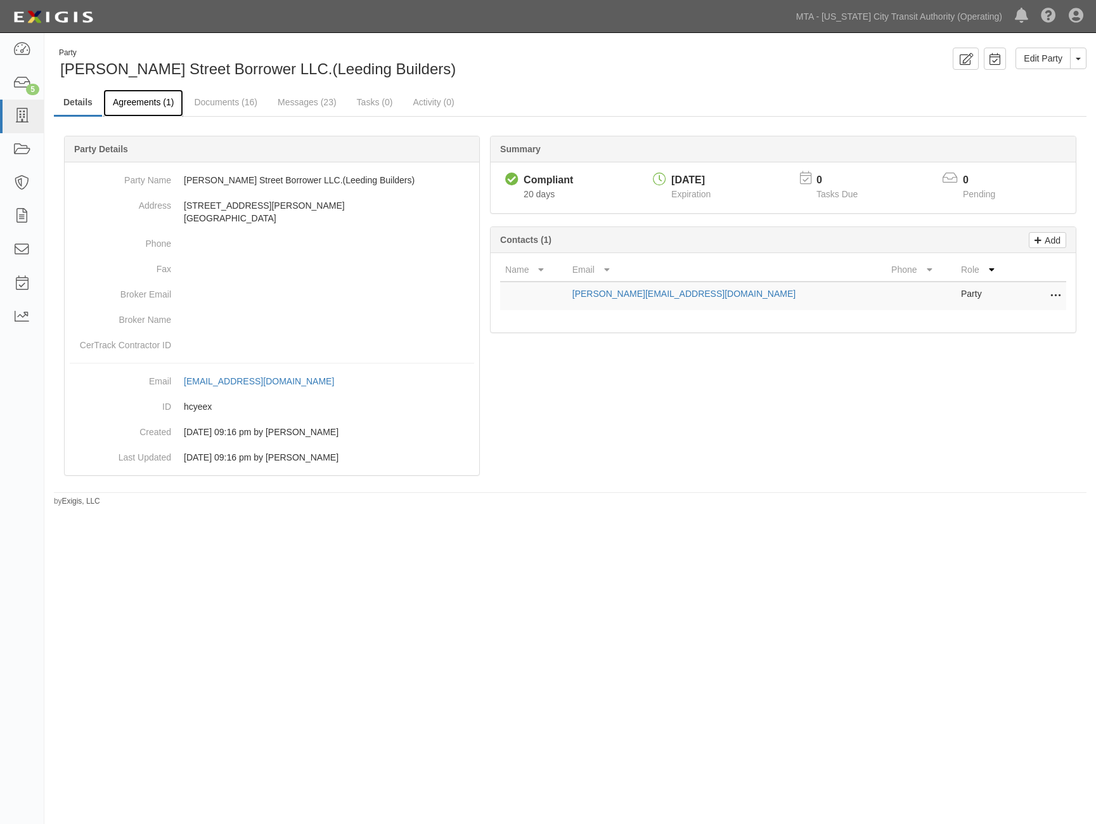
click at [141, 104] on link "Agreements (1)" at bounding box center [143, 102] width 80 height 27
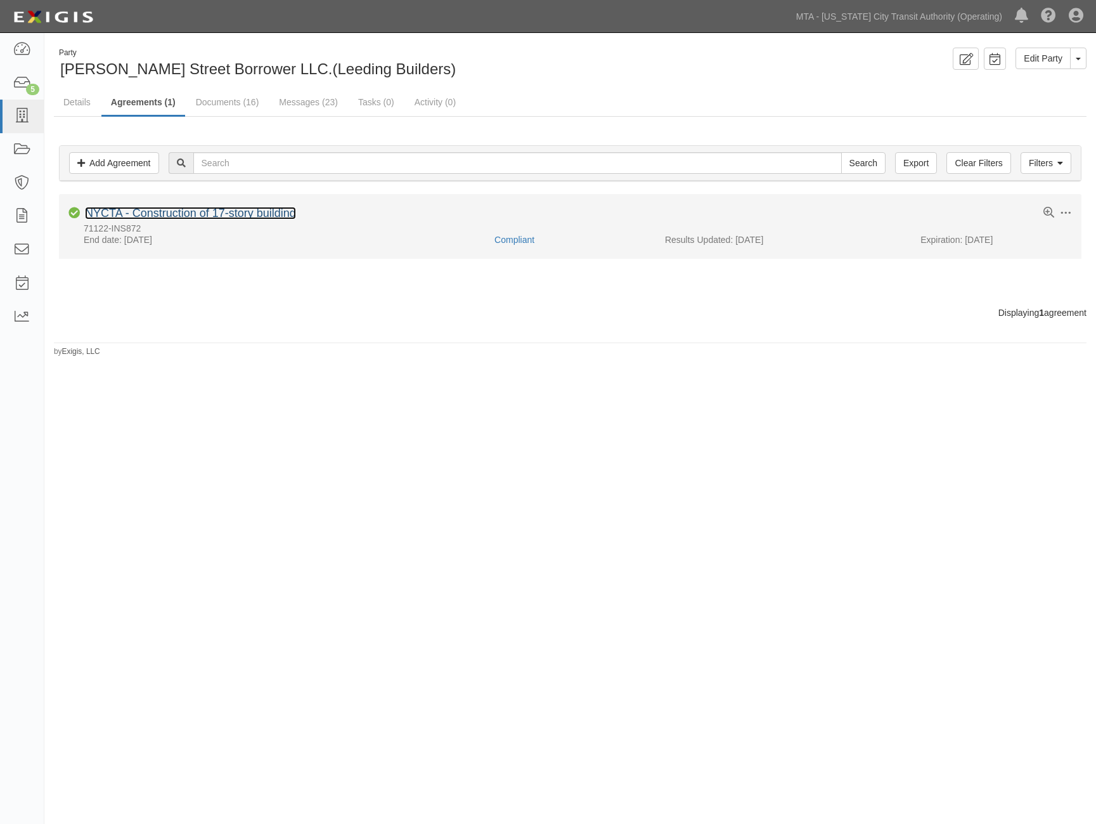
click at [179, 213] on link "NYCTA - Construction of 17-story building" at bounding box center [190, 213] width 211 height 13
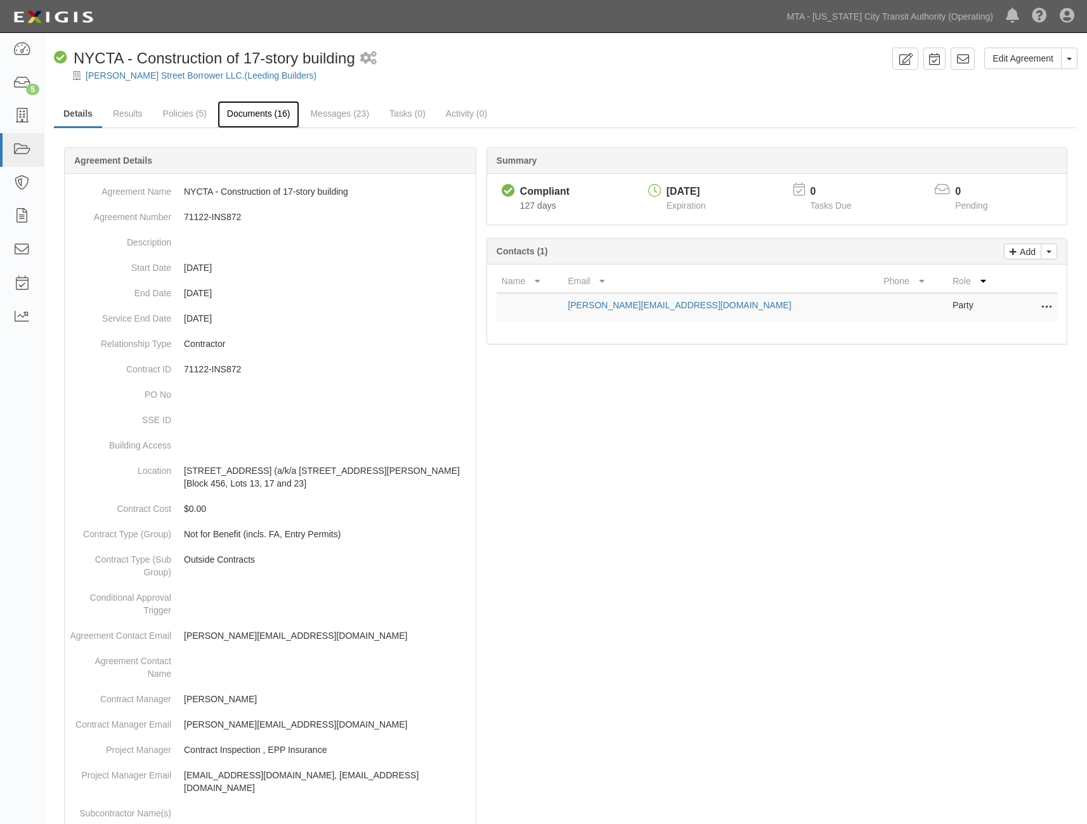
click at [256, 120] on link "Documents (16)" at bounding box center [259, 114] width 82 height 27
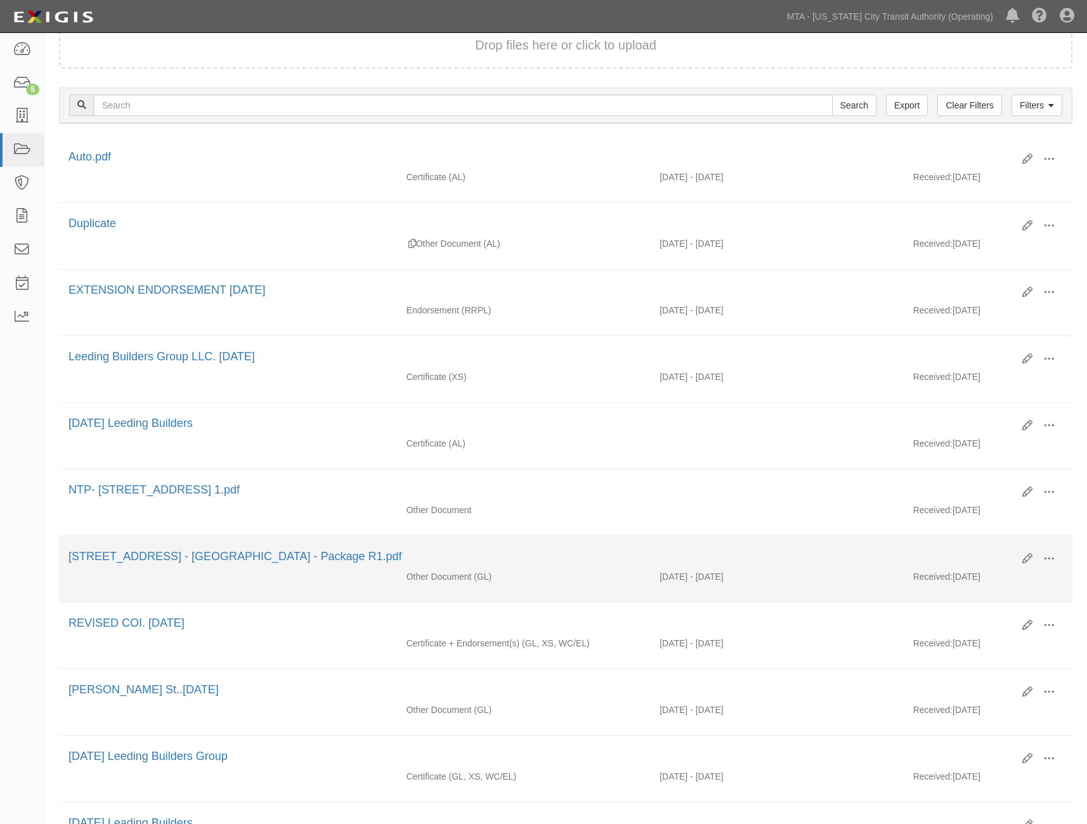
scroll to position [71, 0]
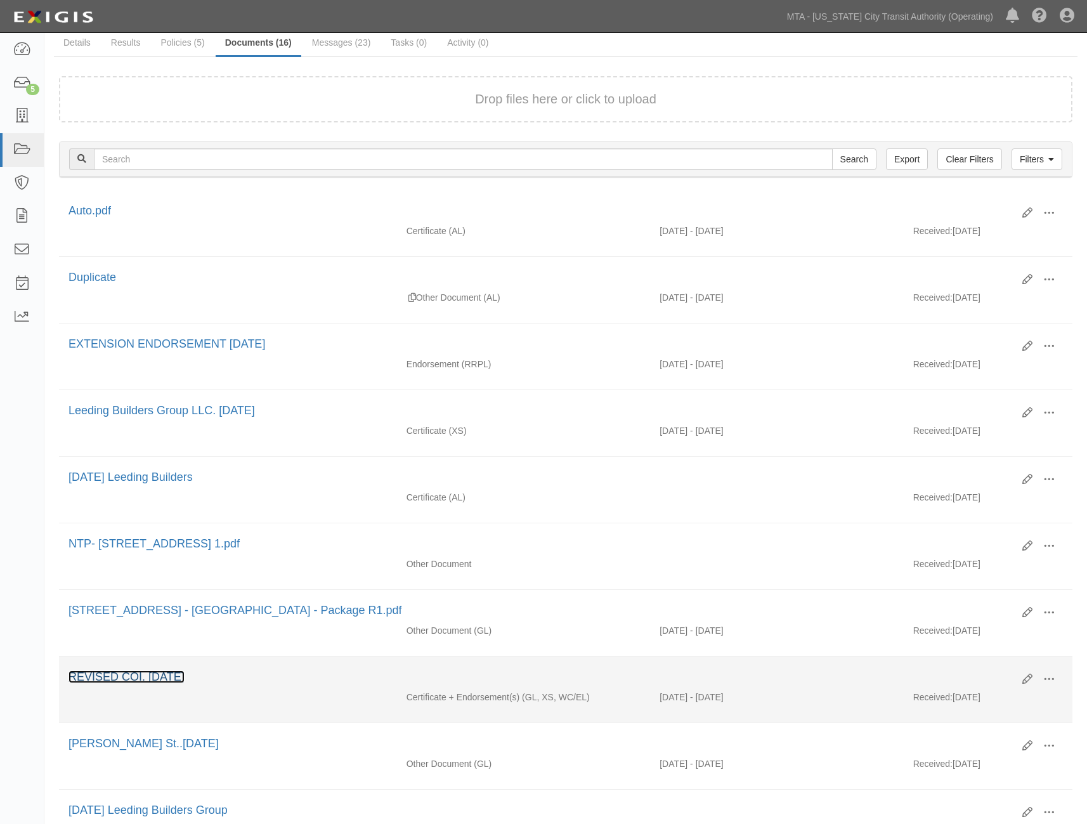
click at [153, 675] on link "REVISED COI. [DATE]" at bounding box center [126, 676] width 116 height 13
